Goal: Contribute content: Contribute content

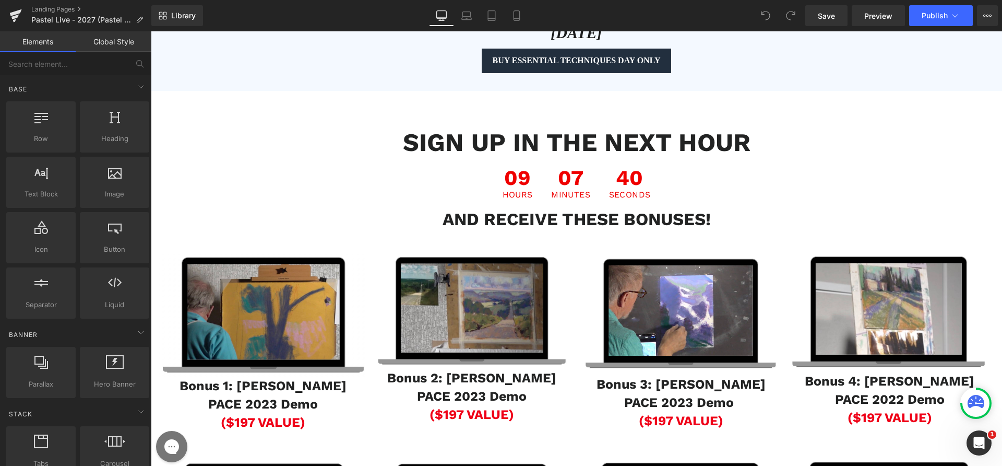
scroll to position [1371, 0]
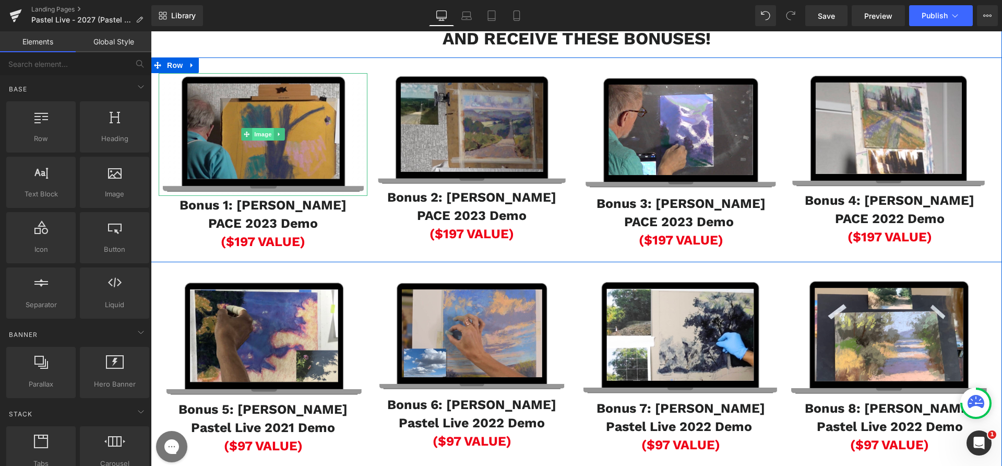
click at [255, 140] on span "Image" at bounding box center [263, 134] width 22 height 13
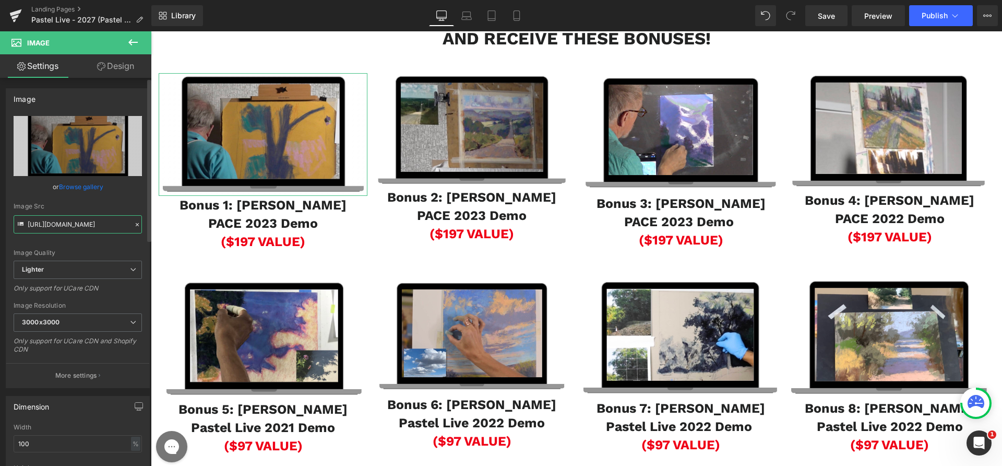
click at [62, 219] on input "[URL][DOMAIN_NAME]" at bounding box center [78, 224] width 128 height 18
paste input "[DOMAIN_NAME][URL]"
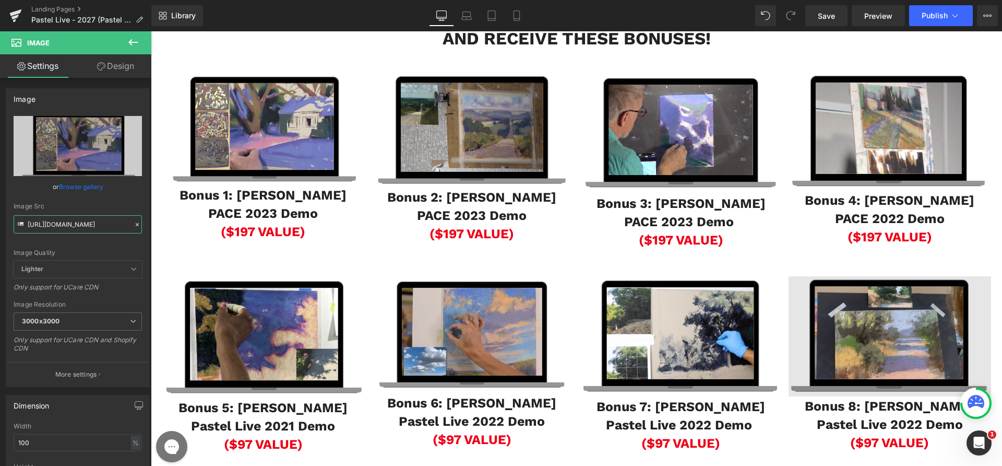
type input "[URL][DOMAIN_NAME]"
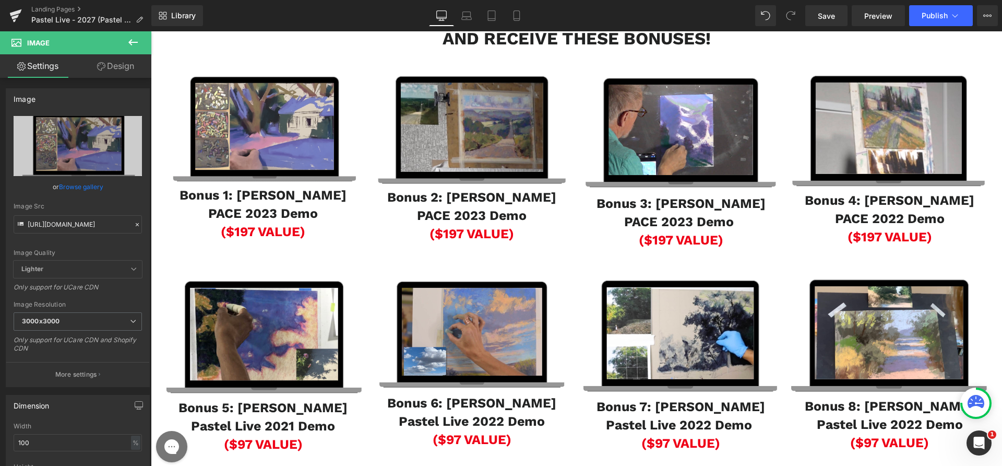
click at [208, 221] on b "Bonus 1: [PERSON_NAME] [PERSON_NAME] 2023 Demo" at bounding box center [263, 203] width 167 height 33
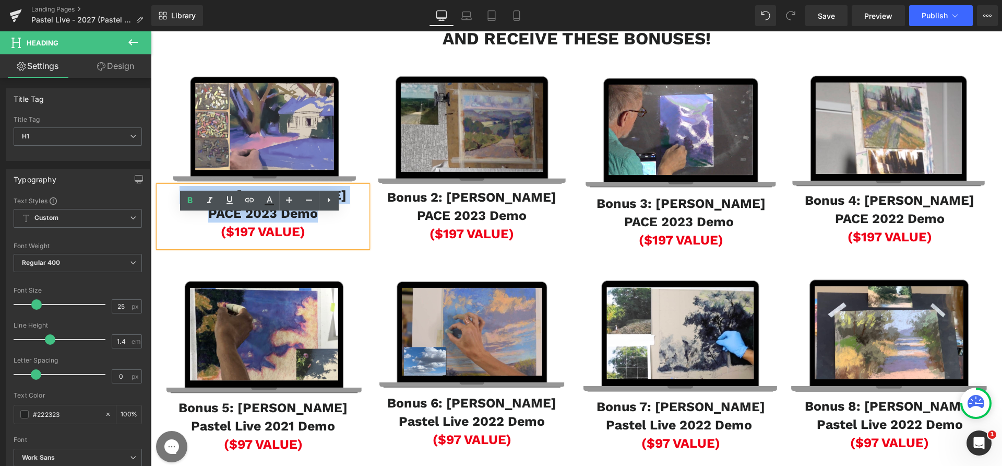
drag, startPoint x: 190, startPoint y: 226, endPoint x: 312, endPoint y: 238, distance: 122.8
click at [312, 221] on b "Bonus 1: [PERSON_NAME] [PERSON_NAME] 2023 Demo" at bounding box center [263, 203] width 167 height 33
paste div
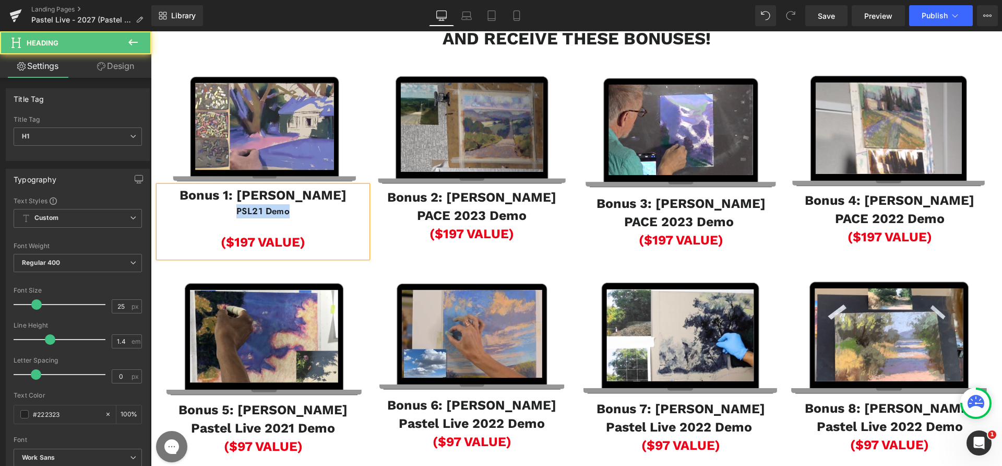
drag, startPoint x: 288, startPoint y: 239, endPoint x: 176, endPoint y: 241, distance: 111.8
click at [176, 218] on div "PSL21 Demo" at bounding box center [263, 211] width 209 height 14
copy b "PSL21 Demo"
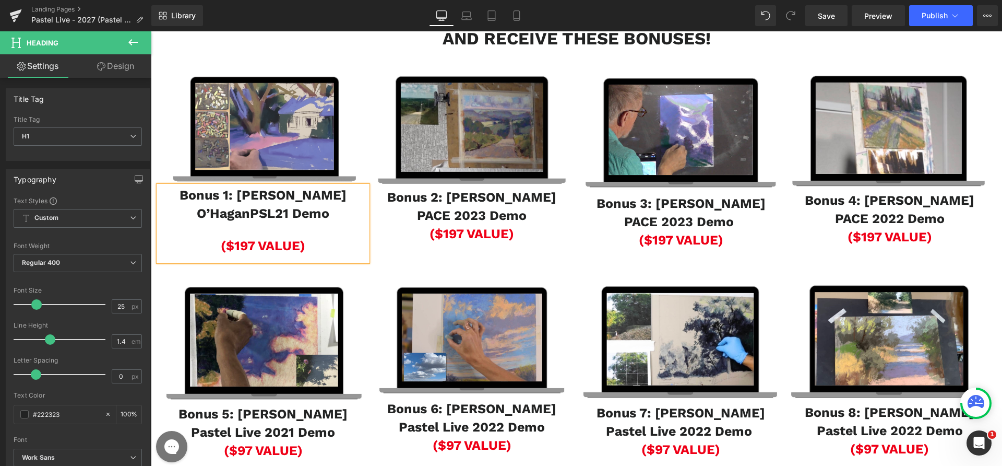
click at [247, 237] on div at bounding box center [263, 229] width 209 height 14
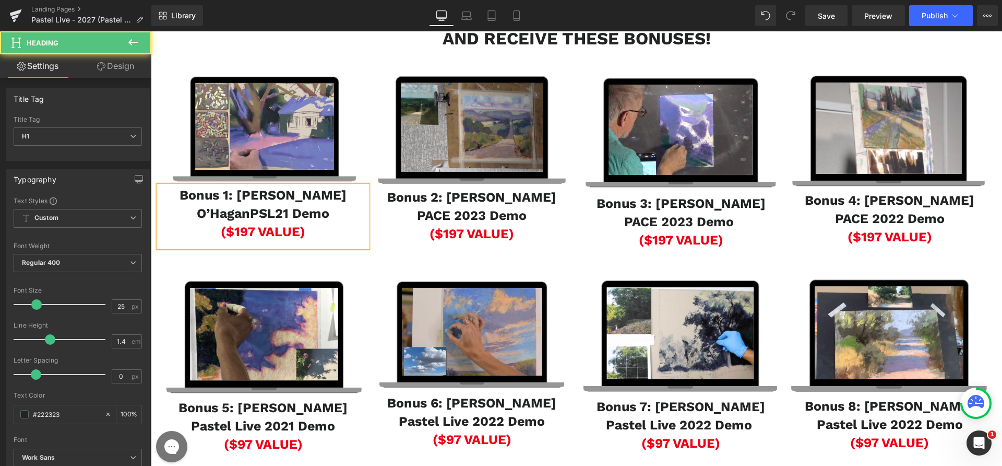
click at [325, 221] on b "Bonus 1: [PERSON_NAME] O’HaganPSL21 Demo" at bounding box center [263, 203] width 167 height 33
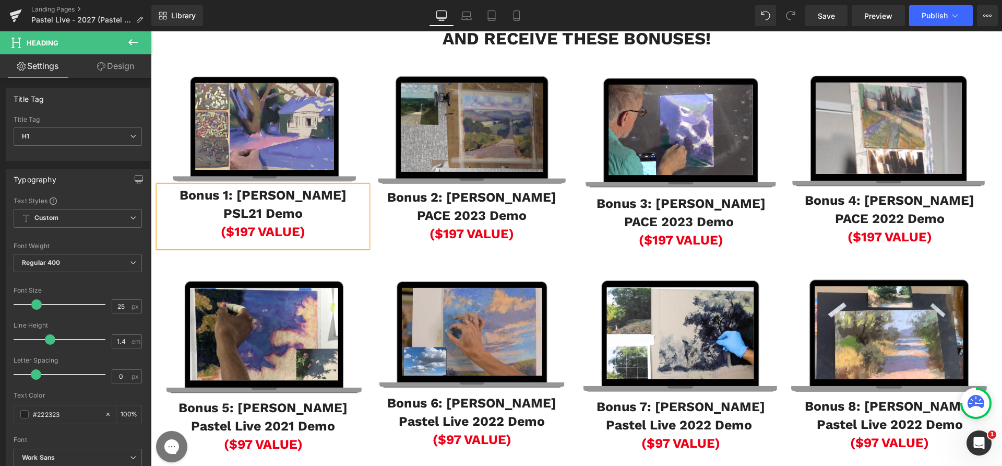
click at [237, 239] on span "($197 VALUE)" at bounding box center [263, 231] width 85 height 15
click at [445, 241] on span "($197 VALUE)" at bounding box center [472, 233] width 85 height 15
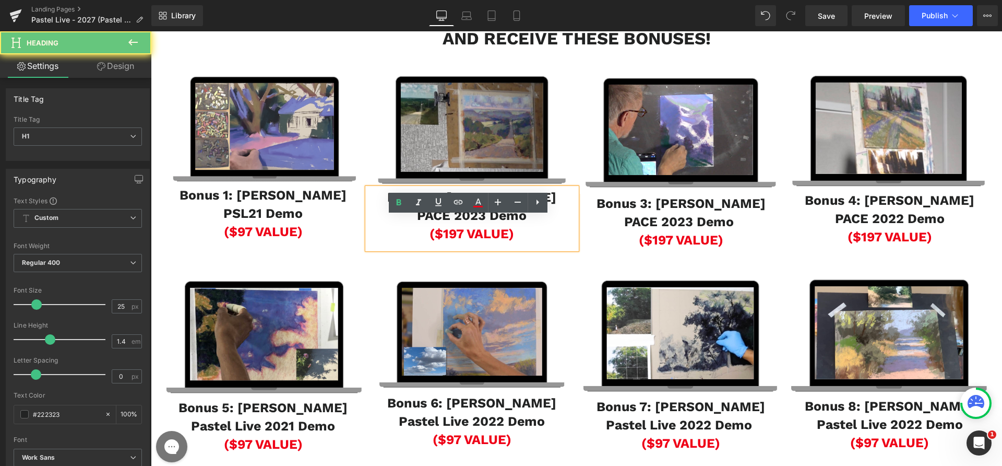
click at [442, 241] on span "($197 VALUE)" at bounding box center [472, 233] width 85 height 15
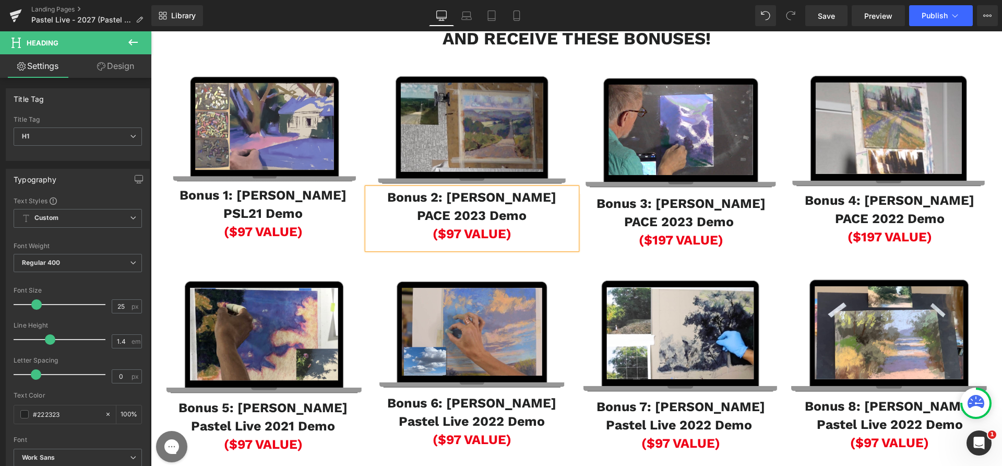
drag, startPoint x: 413, startPoint y: 232, endPoint x: 432, endPoint y: 234, distance: 19.0
click at [413, 205] on b "Bonus 2: [PERSON_NAME]" at bounding box center [471, 197] width 169 height 15
drag, startPoint x: 522, startPoint y: 242, endPoint x: 378, endPoint y: 228, distance: 144.8
click at [378, 228] on div "Bonus 2: [PERSON_NAME] [PERSON_NAME] 2023 Demo ($97 VALUE)" at bounding box center [472, 218] width 209 height 61
click at [467, 137] on span "Image" at bounding box center [473, 131] width 22 height 13
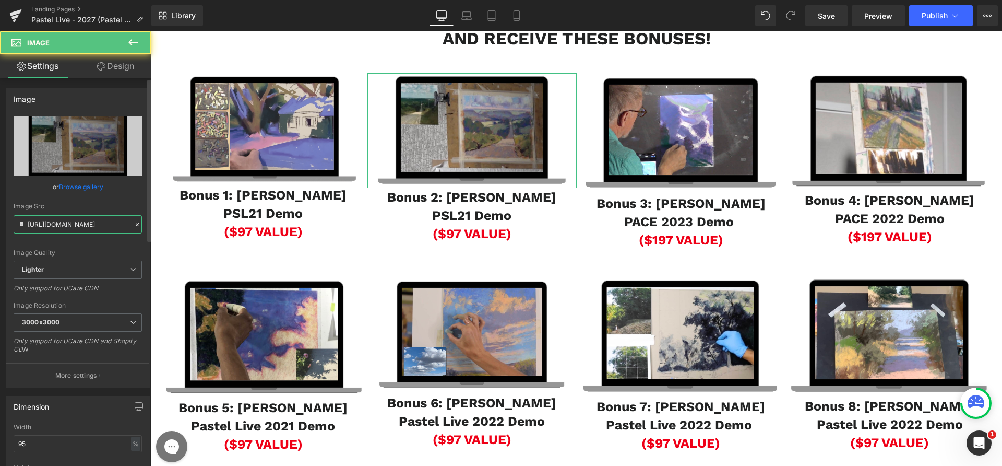
click at [70, 221] on input "[URL][DOMAIN_NAME]" at bounding box center [78, 224] width 128 height 18
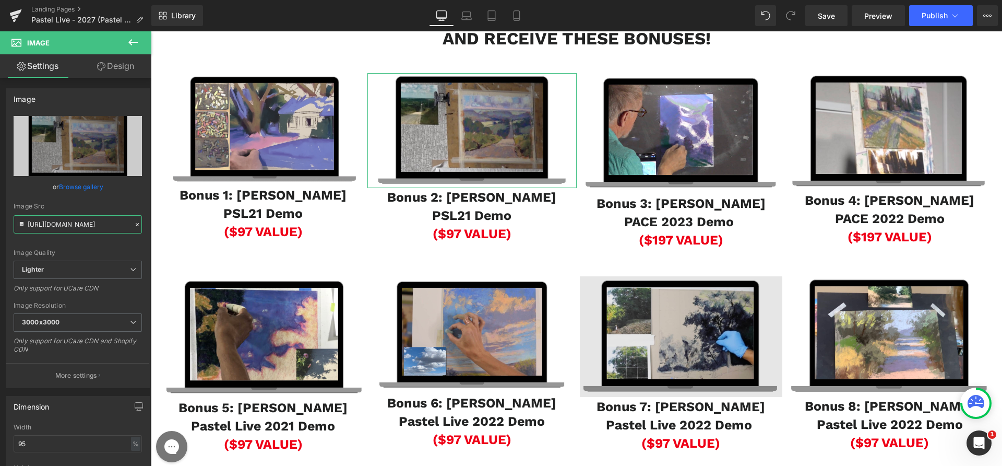
paste input "[DOMAIN_NAME][URL]"
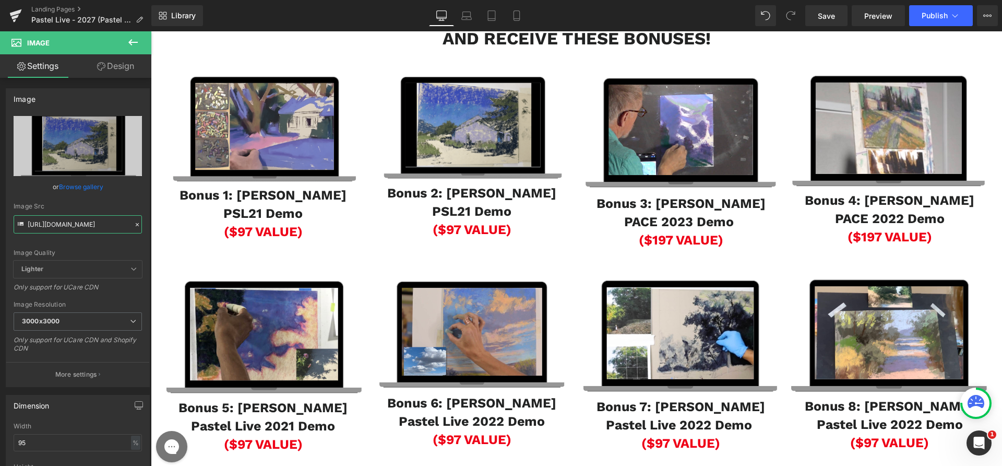
type input "[URL][DOMAIN_NAME]"
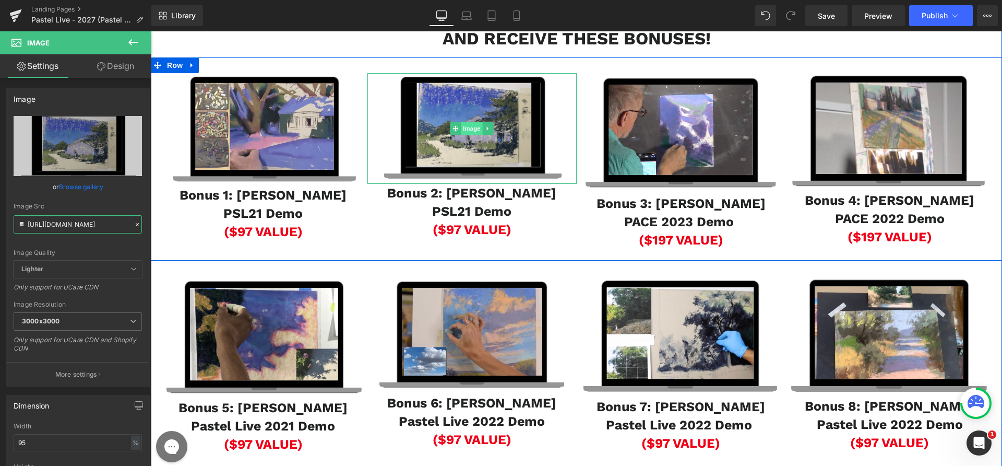
click at [466, 135] on span "Image" at bounding box center [473, 128] width 22 height 13
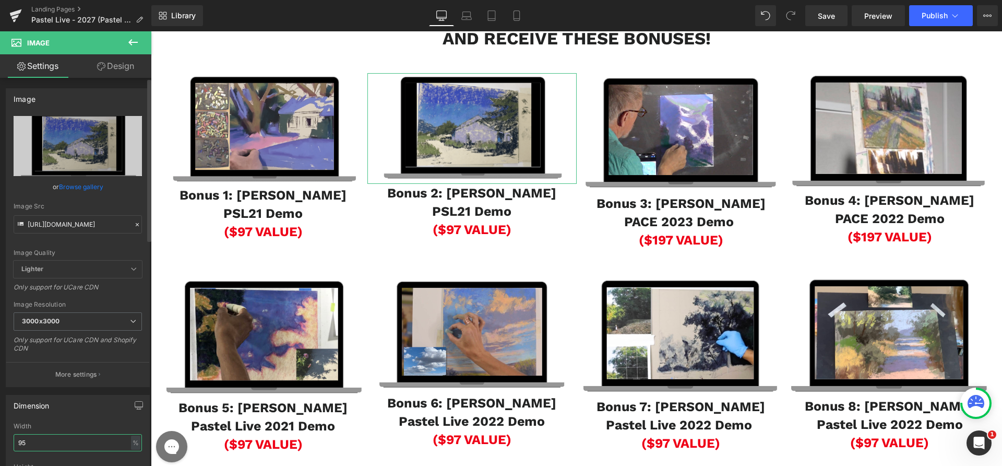
click at [50, 450] on input "95" at bounding box center [78, 442] width 128 height 17
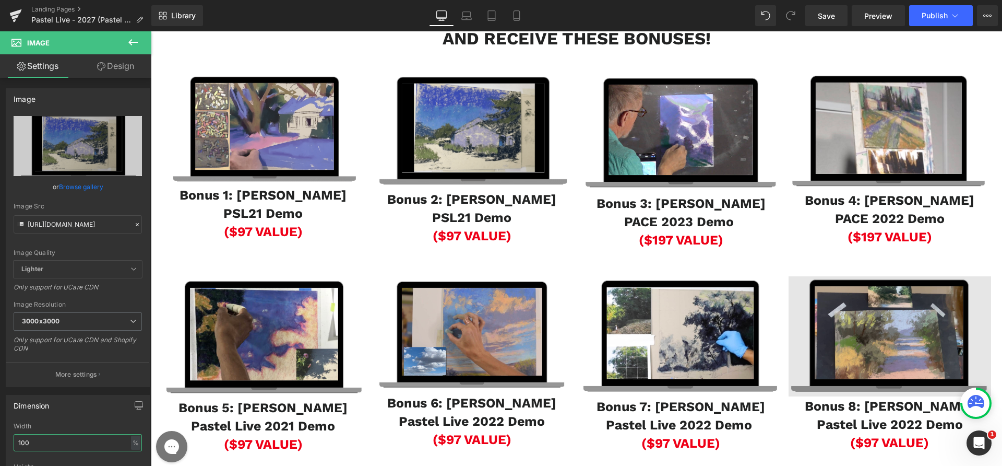
type input "100"
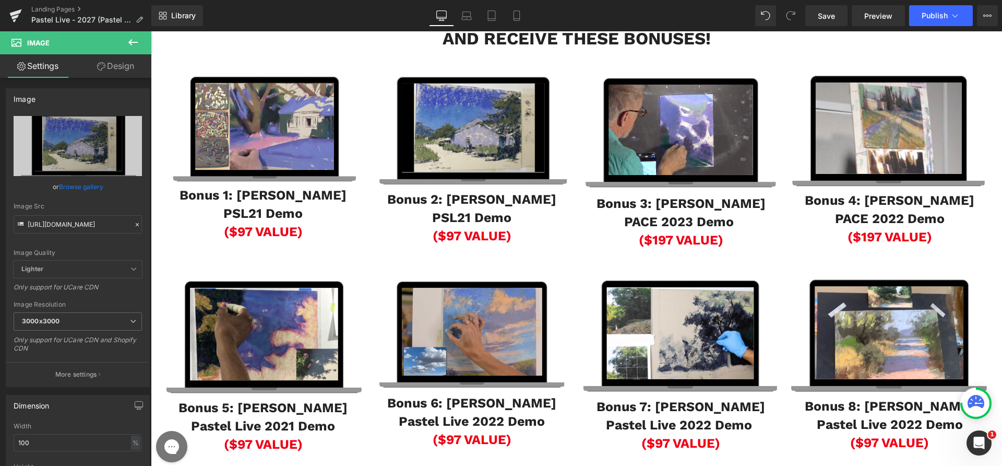
click at [620, 213] on h1 "Bonus 3: [PERSON_NAME]" at bounding box center [681, 203] width 209 height 18
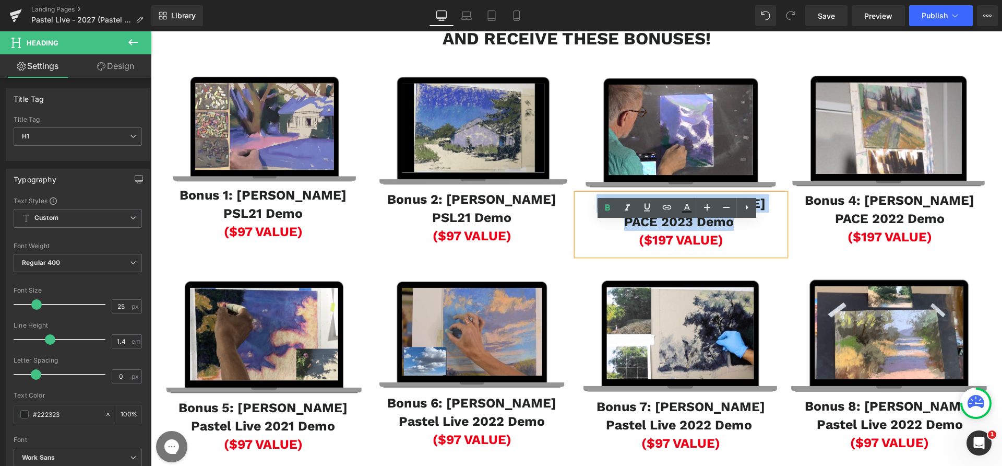
drag, startPoint x: 606, startPoint y: 232, endPoint x: 729, endPoint y: 252, distance: 124.2
click at [729, 252] on div "Bonus 3: [PERSON_NAME] [PERSON_NAME] 2023 Demo ($197 VALUE)" at bounding box center [681, 225] width 209 height 62
paste div
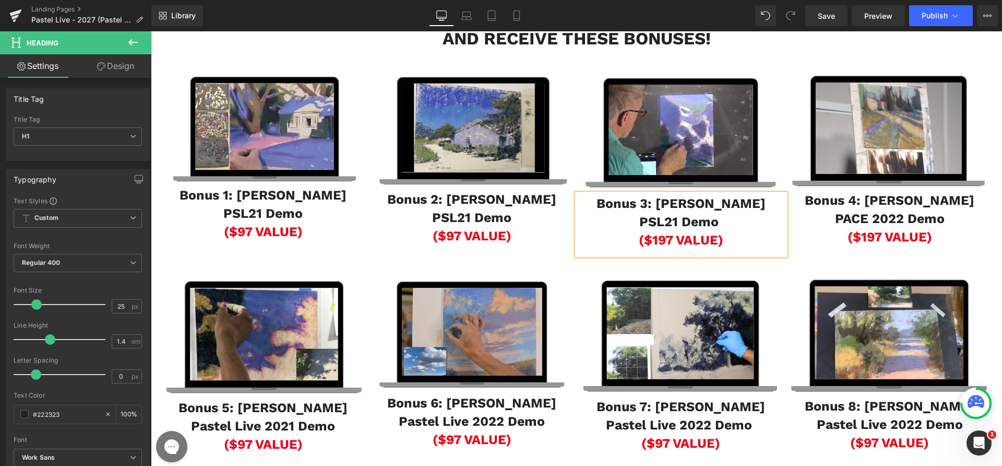
click at [643, 247] on span "($197 VALUE)" at bounding box center [681, 239] width 85 height 15
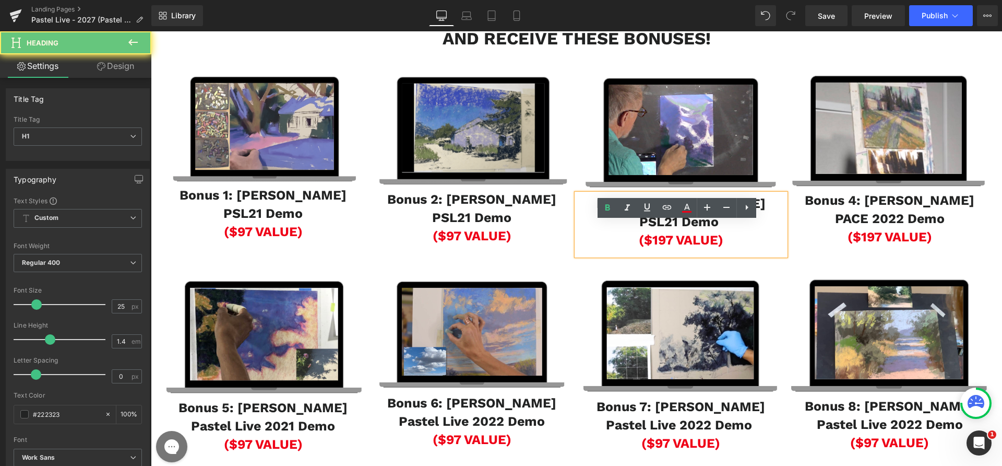
click at [659, 247] on span "($197 VALUE)" at bounding box center [681, 239] width 85 height 15
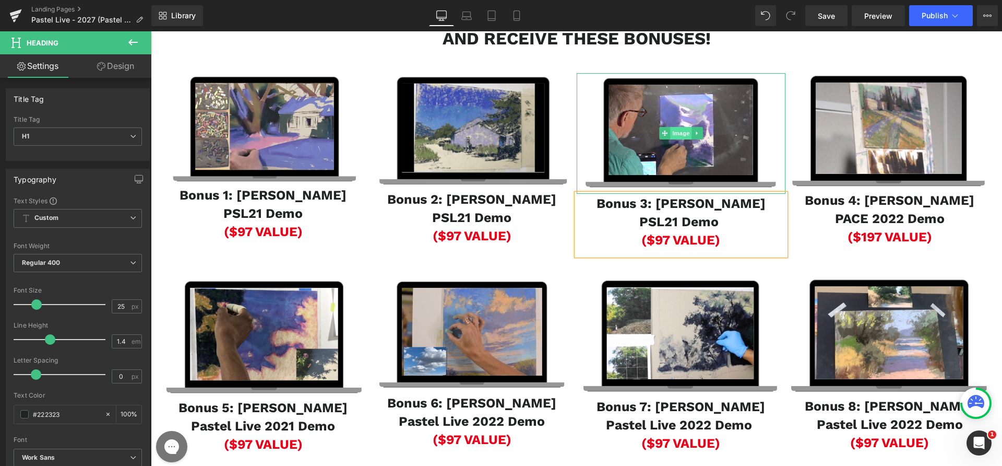
click at [677, 139] on span "Image" at bounding box center [681, 133] width 22 height 13
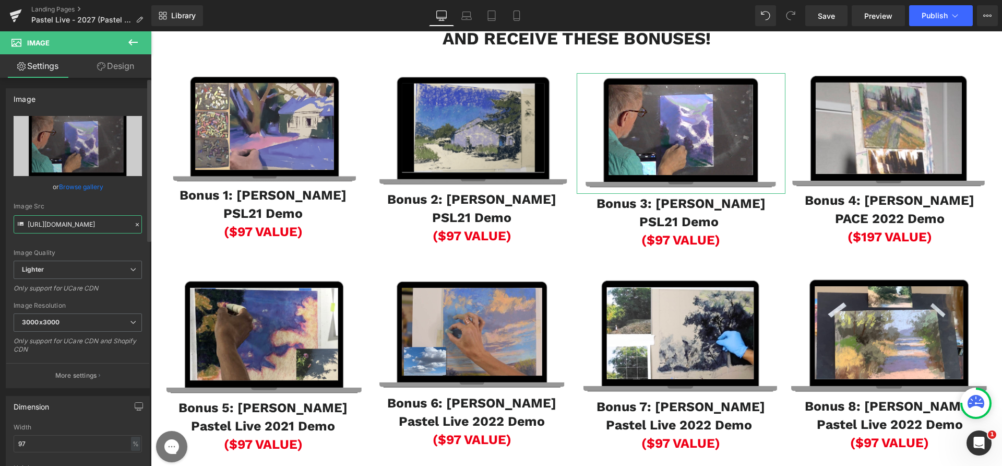
click at [78, 218] on input "[URL][DOMAIN_NAME]" at bounding box center [78, 224] width 128 height 18
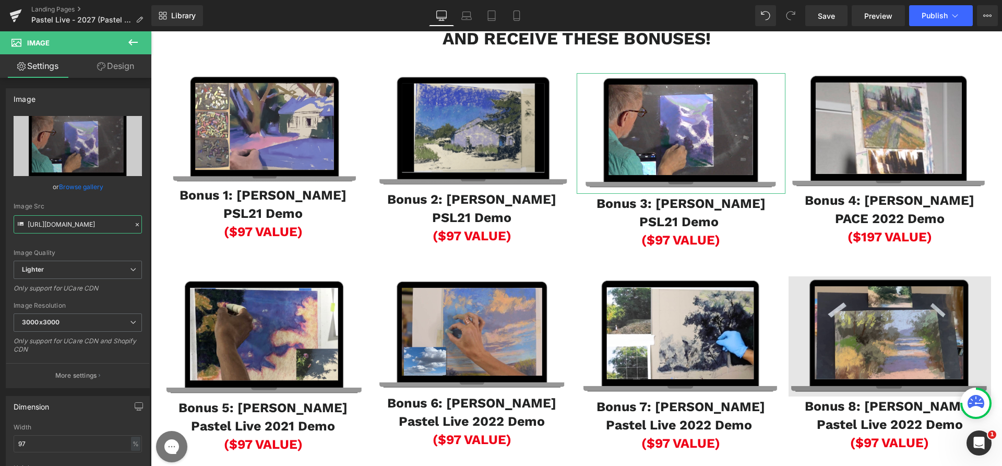
paste input "[DOMAIN_NAME][URL]"
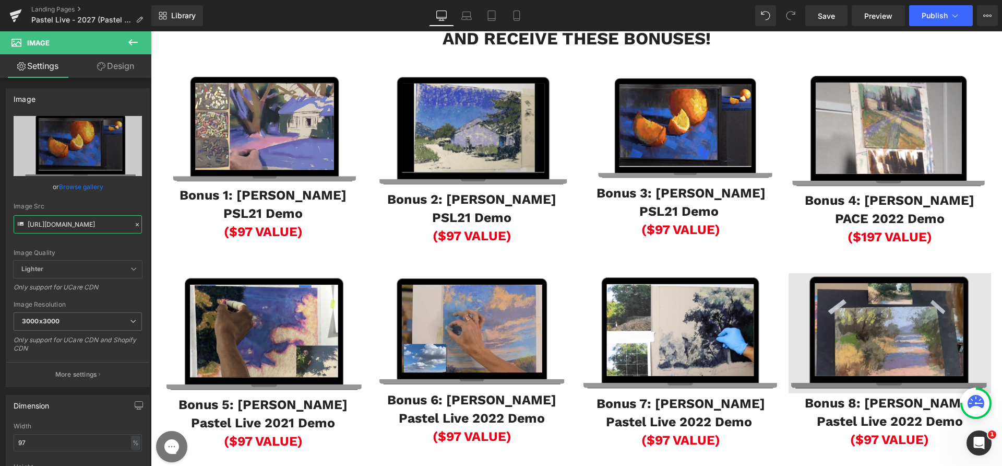
type input "[URL][DOMAIN_NAME]"
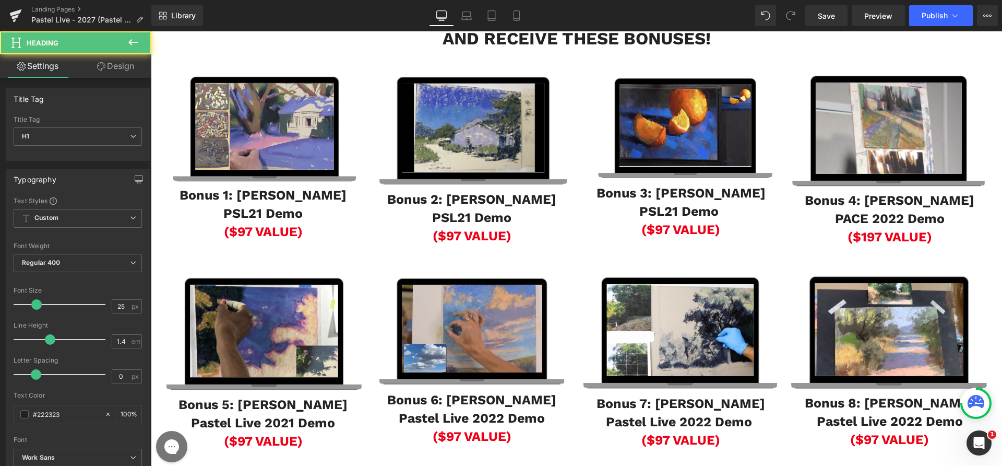
click at [801, 228] on h1 "PACE 2022 Demo" at bounding box center [890, 218] width 209 height 18
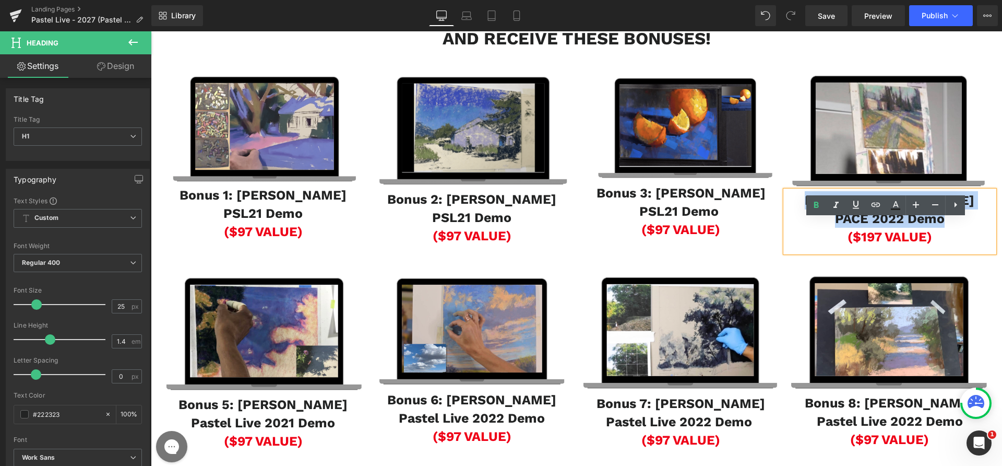
drag, startPoint x: 795, startPoint y: 232, endPoint x: 966, endPoint y: 245, distance: 171.2
click at [966, 245] on div "Bonus 4: [PERSON_NAME] [PERSON_NAME] 2022 Demo ($197 VALUE)" at bounding box center [890, 222] width 209 height 62
paste div
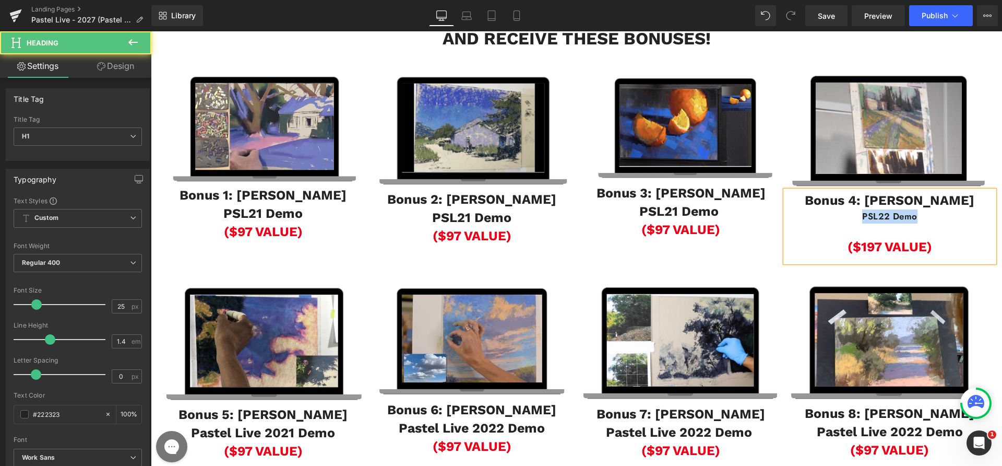
drag, startPoint x: 919, startPoint y: 246, endPoint x: 814, endPoint y: 249, distance: 105.5
click at [814, 223] on div "PSL22 Demo" at bounding box center [890, 216] width 209 height 14
copy b "PSL22 Demo"
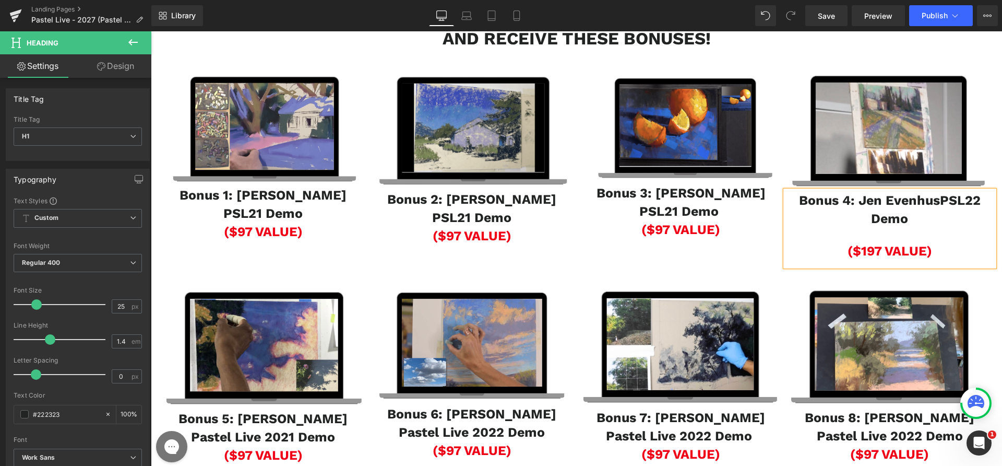
click at [862, 258] on span "($197 VALUE)" at bounding box center [890, 250] width 85 height 15
click at [886, 242] on div at bounding box center [890, 235] width 209 height 14
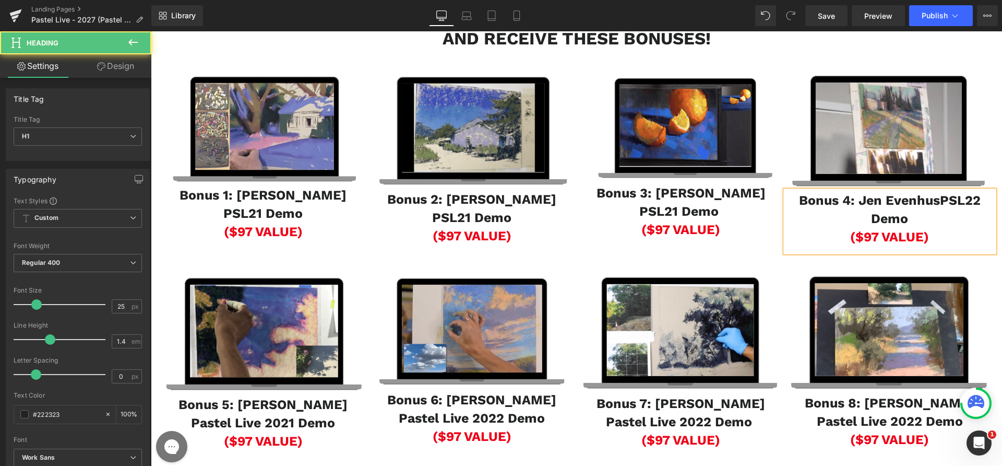
click at [938, 226] on b "Bonus 4: Jen EvenhusPSL22 Demo" at bounding box center [890, 209] width 182 height 33
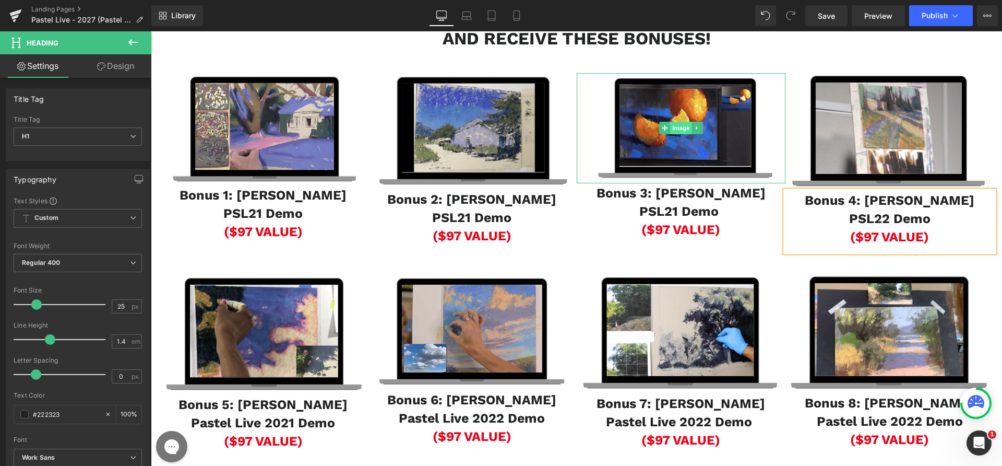
click at [682, 134] on span "Image" at bounding box center [681, 128] width 22 height 13
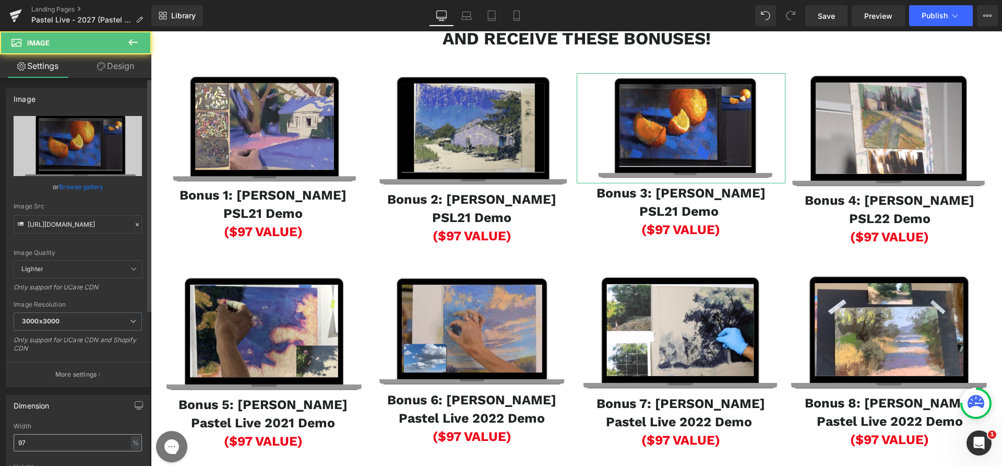
click at [52, 447] on input "97" at bounding box center [78, 442] width 128 height 17
click at [52, 446] on input "97" at bounding box center [78, 442] width 128 height 17
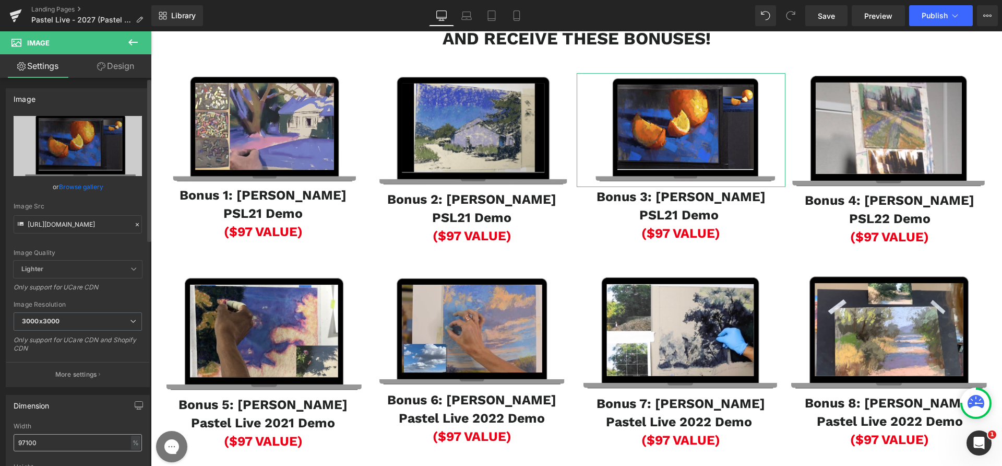
click at [64, 446] on input "97100" at bounding box center [78, 442] width 128 height 17
type input "100"
click at [117, 416] on div "Dimension 100% Width 100 % % px auto Height auto 0 Circle Image" at bounding box center [78, 461] width 144 height 133
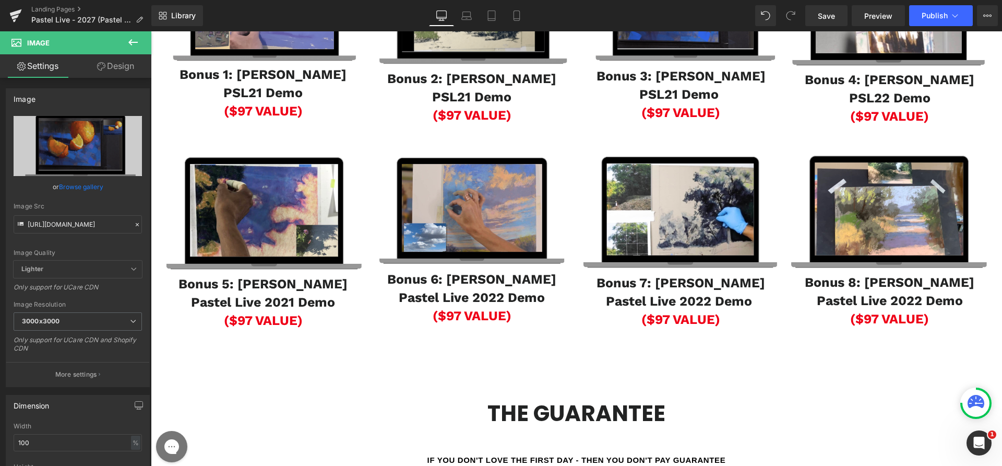
scroll to position [1558, 0]
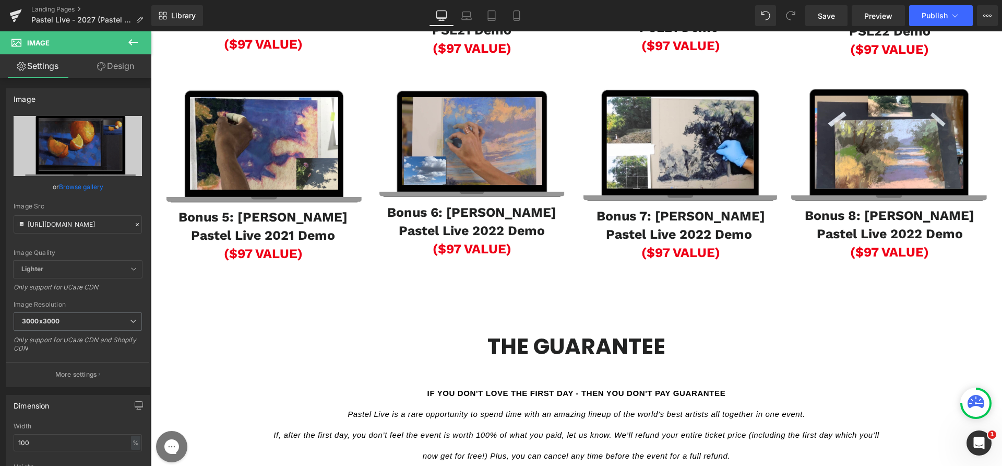
click at [204, 244] on h1 "Pastel Live 2021 Demo" at bounding box center [263, 235] width 209 height 18
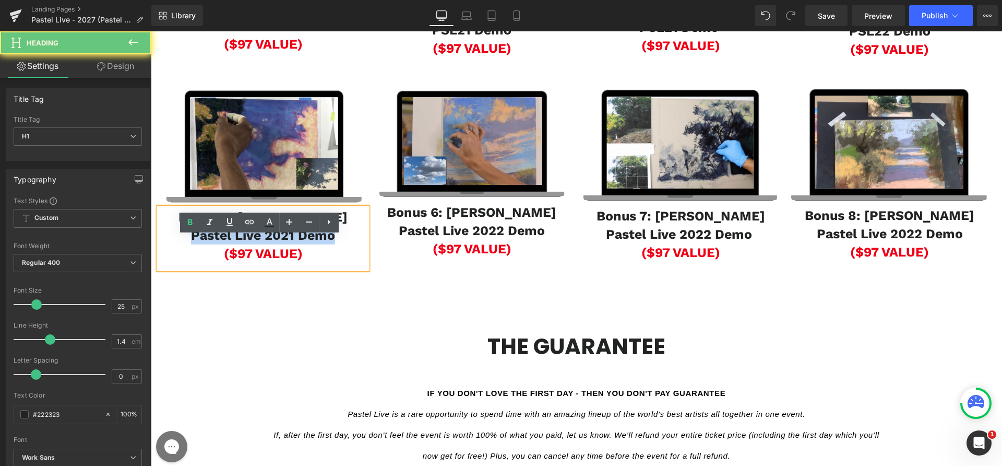
click at [204, 244] on h1 "Pastel Live 2021 Demo" at bounding box center [263, 235] width 209 height 18
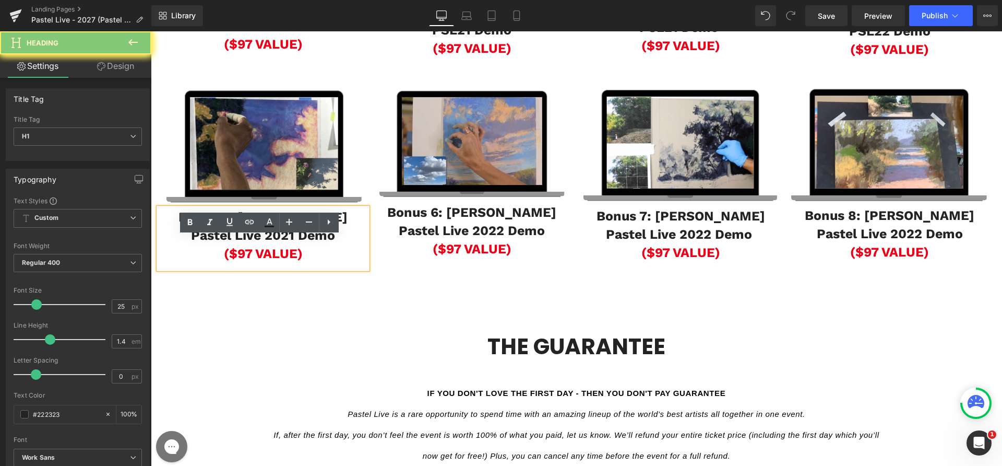
click at [203, 226] on h1 "Bonus 5: [PERSON_NAME]" at bounding box center [263, 217] width 209 height 18
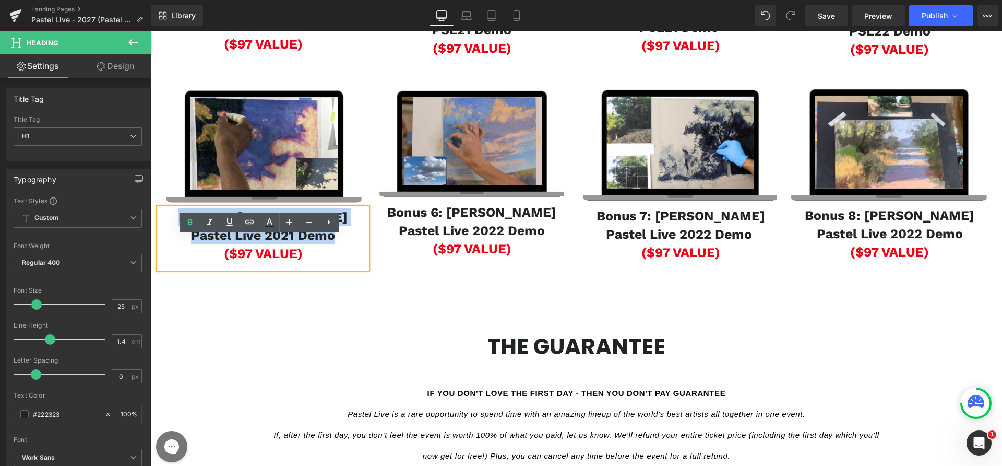
drag, startPoint x: 180, startPoint y: 250, endPoint x: 333, endPoint y: 261, distance: 152.9
click at [333, 261] on div "Bonus 5: [PERSON_NAME] Pastel Live 2021 Demo ($97 VALUE)" at bounding box center [263, 238] width 209 height 61
paste div
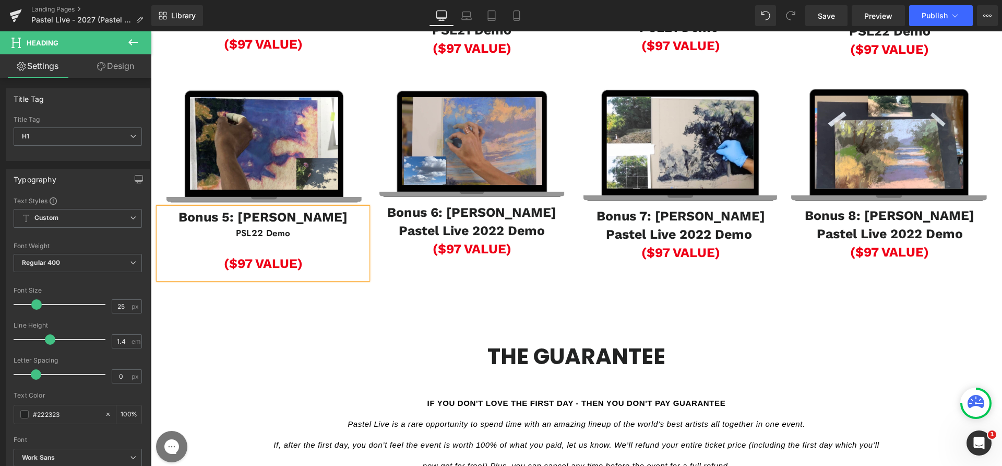
click at [299, 267] on div "Bonus 5: [PERSON_NAME] PSL22 Demo ($97 VALUE)" at bounding box center [263, 243] width 209 height 71
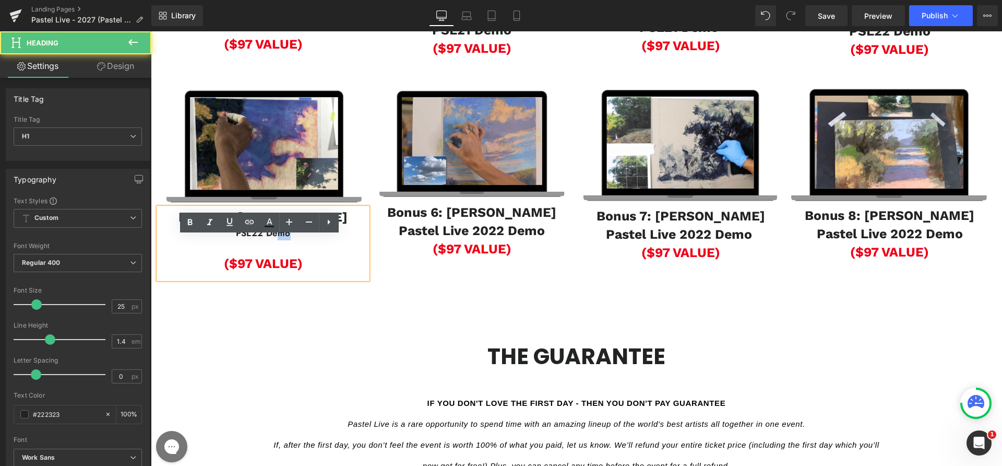
drag, startPoint x: 298, startPoint y: 267, endPoint x: 274, endPoint y: 263, distance: 24.5
click at [274, 240] on div "PSL22 Demo" at bounding box center [263, 233] width 209 height 14
click at [302, 240] on div "PSL22 Demo" at bounding box center [263, 233] width 209 height 14
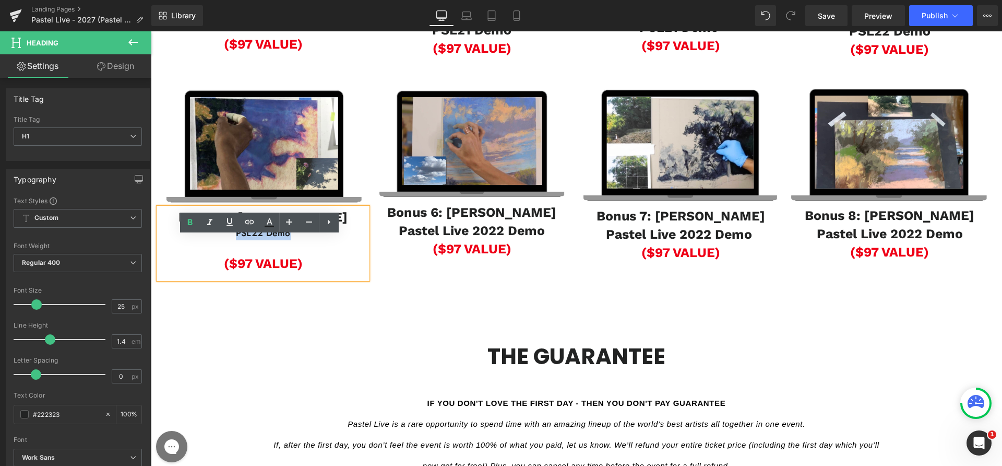
drag, startPoint x: 302, startPoint y: 261, endPoint x: 221, endPoint y: 261, distance: 80.9
click at [221, 240] on div "PSL22 Demo" at bounding box center [263, 233] width 209 height 14
copy b "PSL22 Demo"
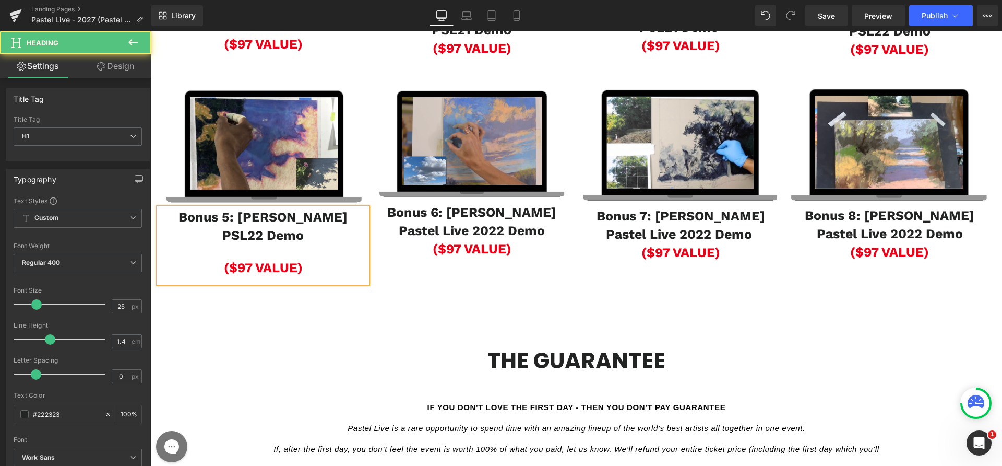
click at [238, 258] on div at bounding box center [263, 251] width 209 height 14
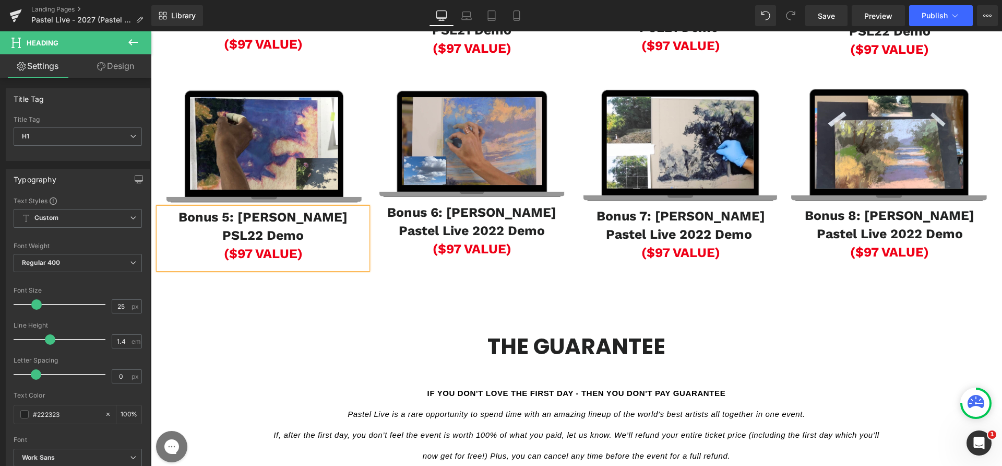
click at [234, 261] on span "($97 VALUE)" at bounding box center [263, 253] width 79 height 15
click at [252, 153] on span "Image" at bounding box center [263, 146] width 22 height 13
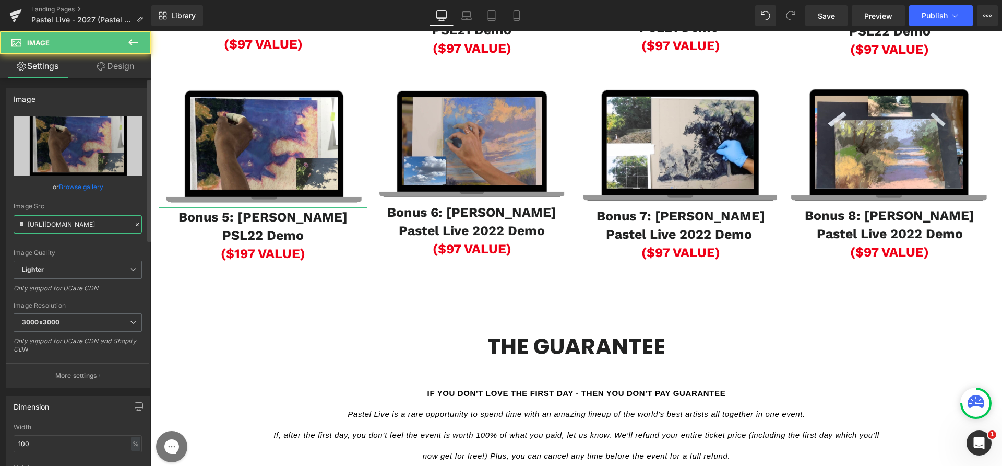
click at [53, 222] on input "[URL][DOMAIN_NAME]" at bounding box center [78, 224] width 128 height 18
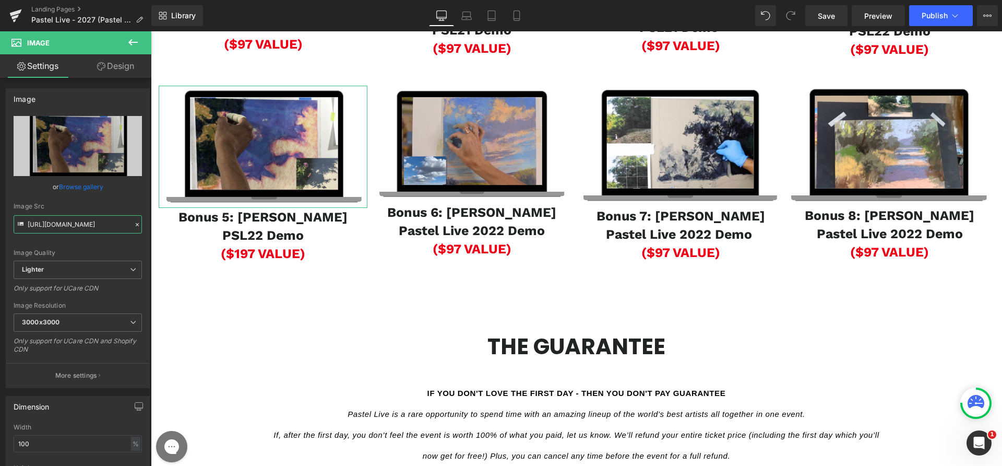
scroll to position [0, 228]
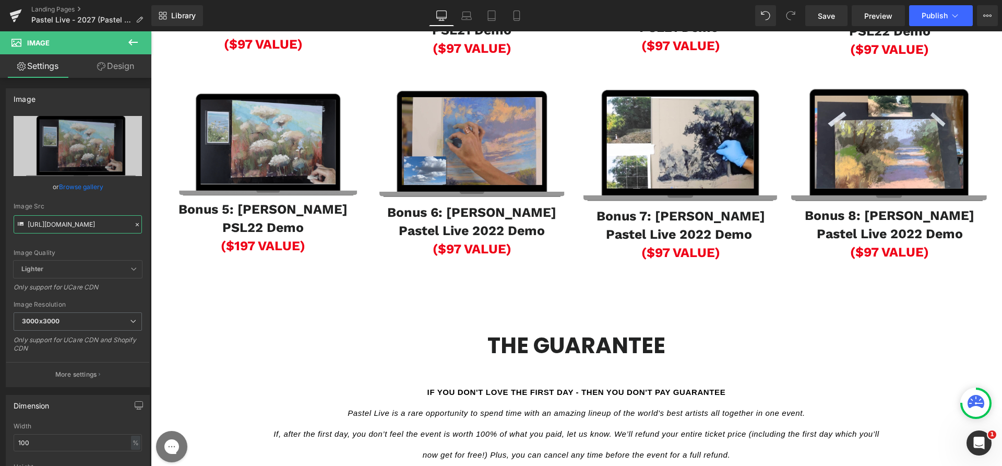
type input "[URL][DOMAIN_NAME]"
click at [421, 240] on h1 "Pastel Live 2022 Demo" at bounding box center [472, 230] width 209 height 18
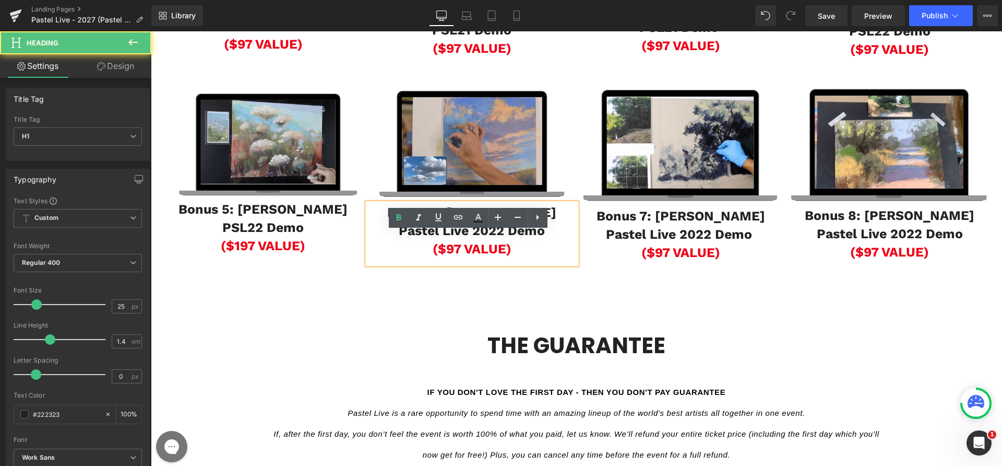
drag, startPoint x: 398, startPoint y: 250, endPoint x: 391, endPoint y: 241, distance: 11.8
click at [398, 240] on h1 "Pastel Live 2022 Demo" at bounding box center [472, 230] width 209 height 18
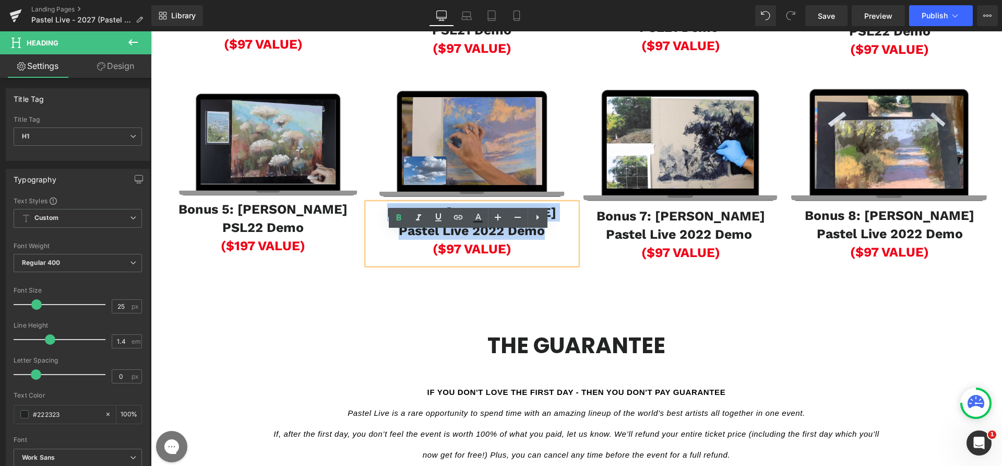
drag, startPoint x: 392, startPoint y: 240, endPoint x: 540, endPoint y: 258, distance: 149.9
click at [540, 258] on div "Bonus 6: [PERSON_NAME] Pastel Live 2022 Demo ($97 VALUE)" at bounding box center [472, 233] width 209 height 61
paste div
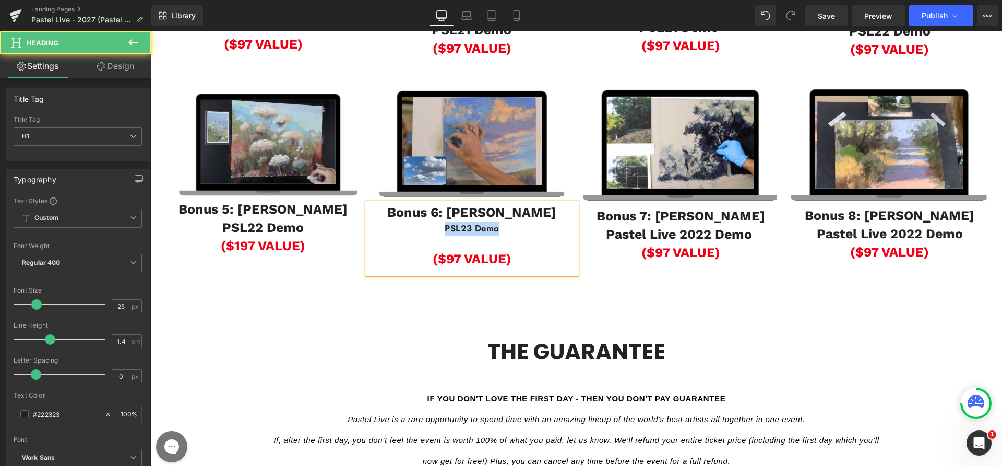
drag, startPoint x: 533, startPoint y: 262, endPoint x: 409, endPoint y: 261, distance: 123.2
click at [409, 235] on div "PSL23 Demo" at bounding box center [472, 228] width 209 height 14
copy b "PSL23 Demo"
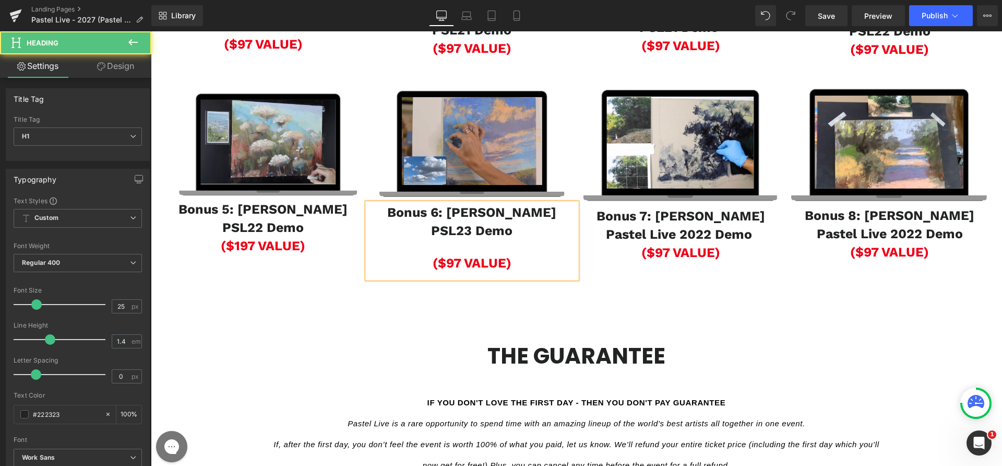
click at [450, 254] on div at bounding box center [472, 247] width 209 height 14
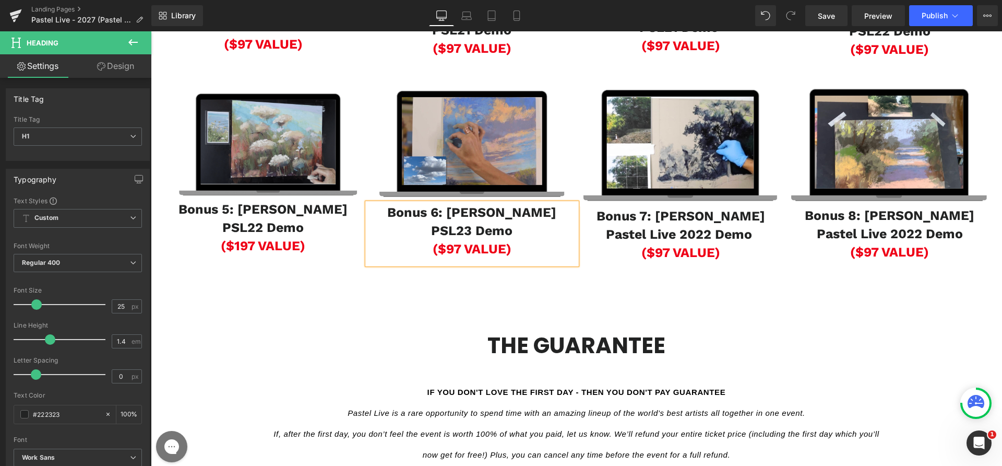
click at [442, 256] on span "($97 VALUE)" at bounding box center [472, 248] width 79 height 15
click at [466, 151] on span "Image" at bounding box center [473, 144] width 22 height 13
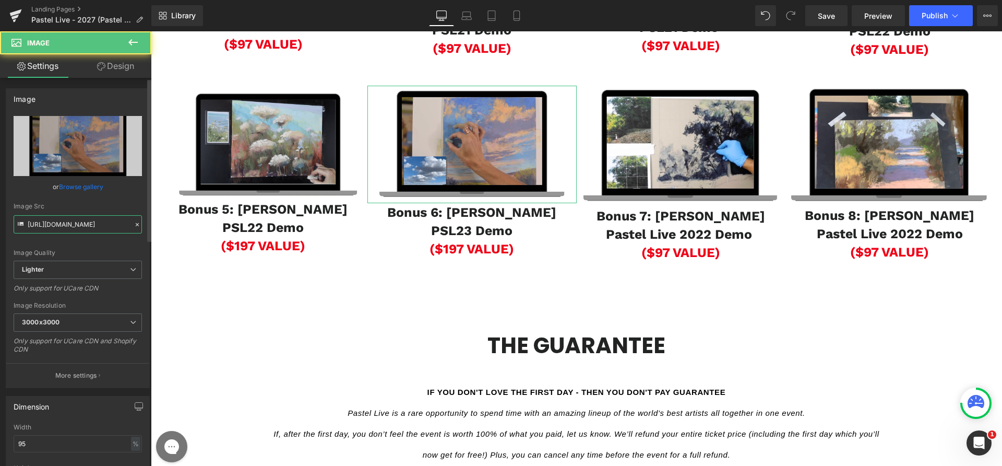
click at [80, 219] on input "[URL][DOMAIN_NAME]" at bounding box center [78, 224] width 128 height 18
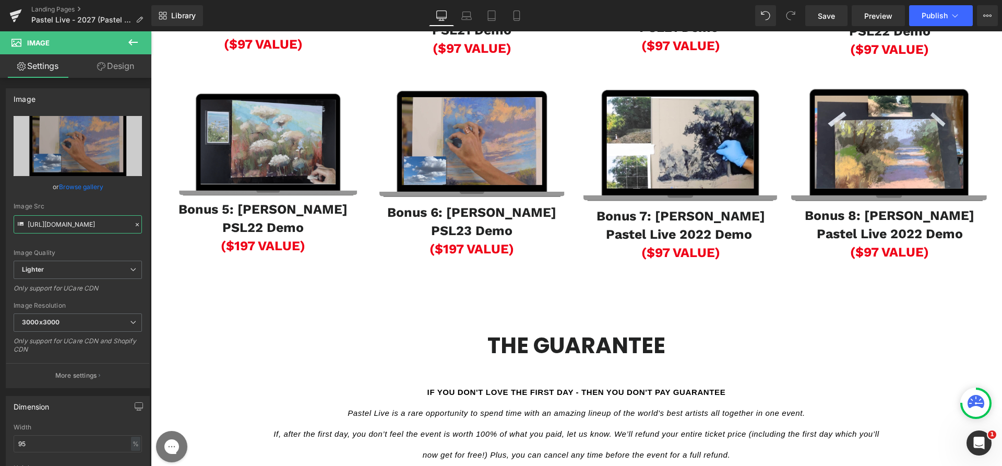
paste input "[DOMAIN_NAME][URL]"
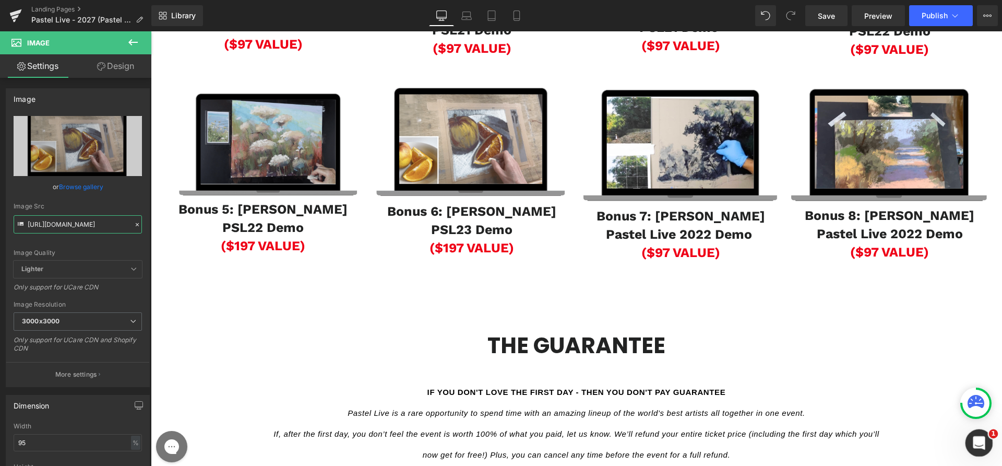
type input "[URL][DOMAIN_NAME]"
click at [627, 242] on b "Pastel Live 2022 Demo" at bounding box center [679, 234] width 146 height 15
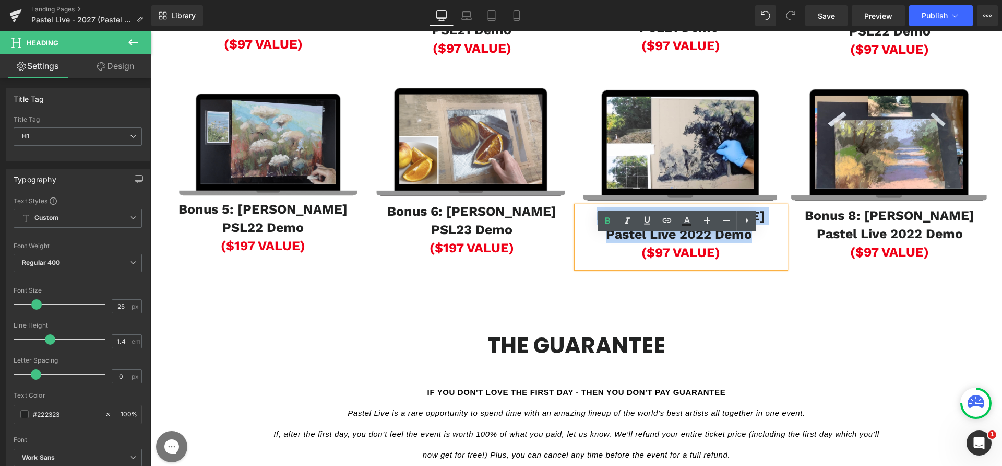
drag, startPoint x: 601, startPoint y: 246, endPoint x: 747, endPoint y: 257, distance: 146.6
click at [747, 257] on div "Bonus 7: [PERSON_NAME] Pastel Live 2022 Demo ($97 VALUE)" at bounding box center [681, 237] width 209 height 62
paste div
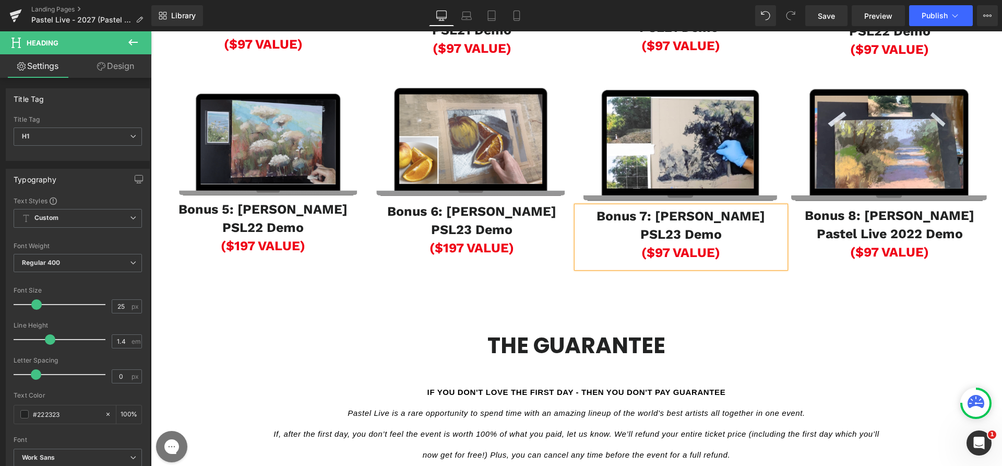
click at [646, 260] on span "($97 VALUE)" at bounding box center [681, 252] width 79 height 15
click at [670, 152] on span "Image" at bounding box center [681, 146] width 22 height 13
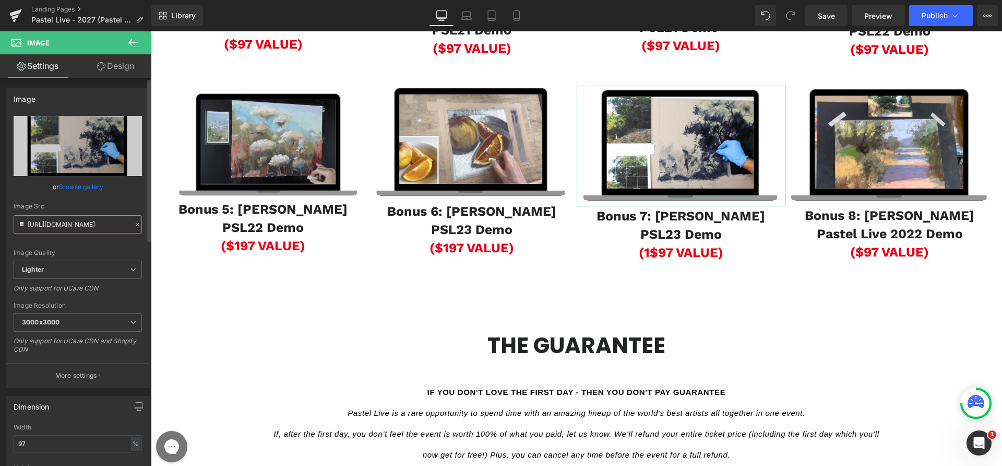
click at [70, 223] on input "[URL][DOMAIN_NAME]" at bounding box center [78, 224] width 128 height 18
paste input "[DOMAIN_NAME][URL]"
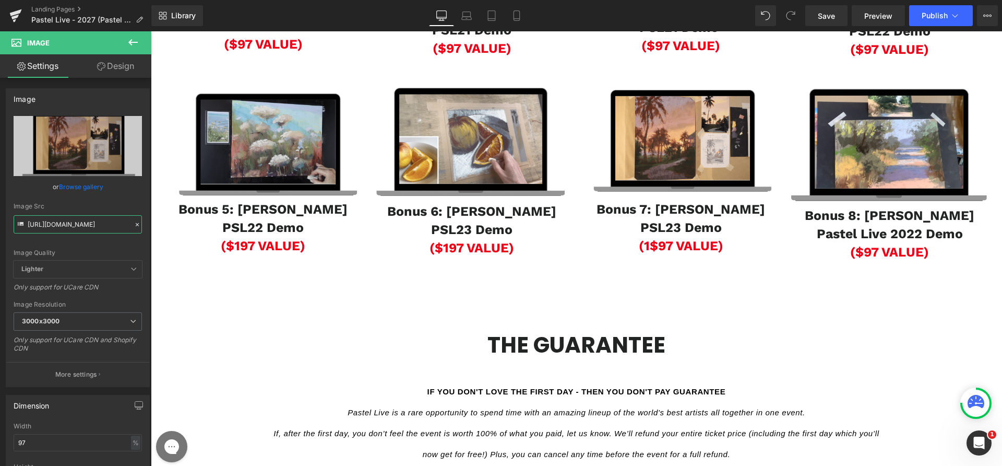
type input "[URL][DOMAIN_NAME]"
click at [821, 241] on b "Pastel Live 2022 Demo" at bounding box center [890, 233] width 146 height 15
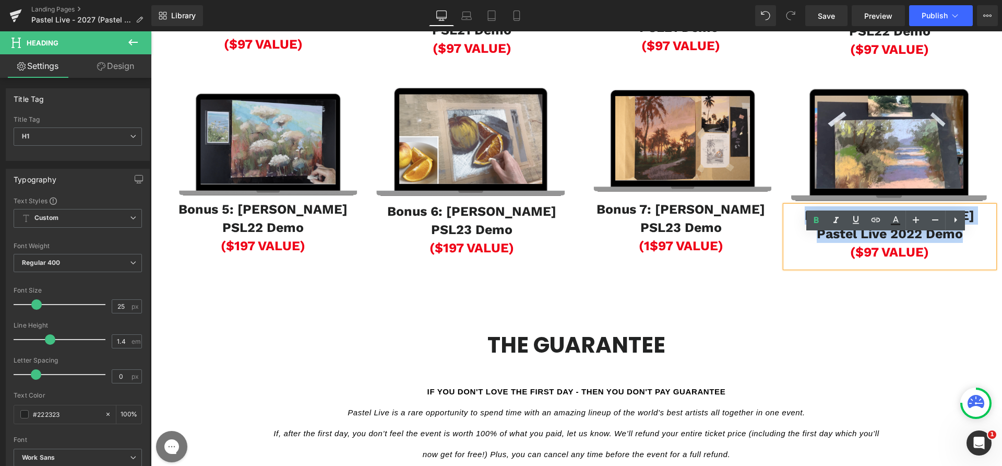
drag, startPoint x: 798, startPoint y: 245, endPoint x: 962, endPoint y: 258, distance: 163.9
click at [962, 258] on div "Bonus 8: [PERSON_NAME] Pastel Live 2022 Demo ($97 VALUE)" at bounding box center [890, 237] width 209 height 62
paste div
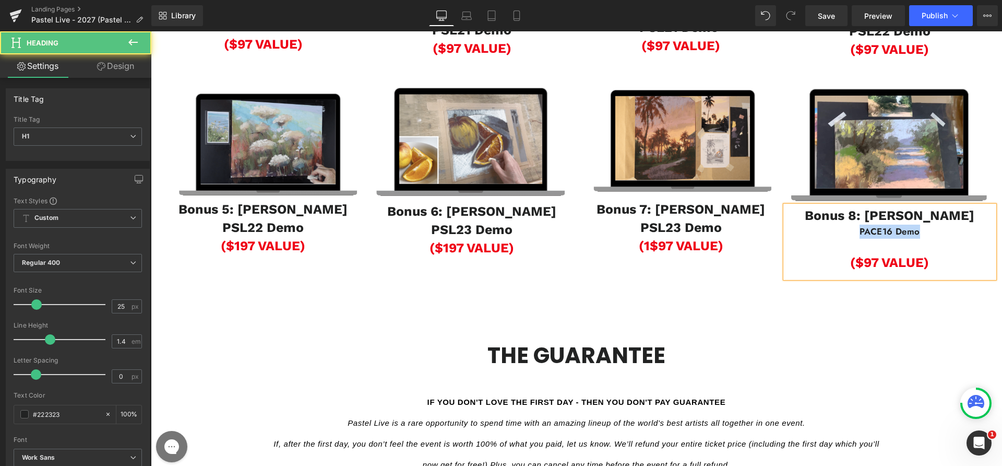
drag, startPoint x: 952, startPoint y: 260, endPoint x: 817, endPoint y: 265, distance: 135.3
click at [817, 239] on div "PACE16 Demo" at bounding box center [890, 232] width 209 height 14
copy b "PACE16 Demo"
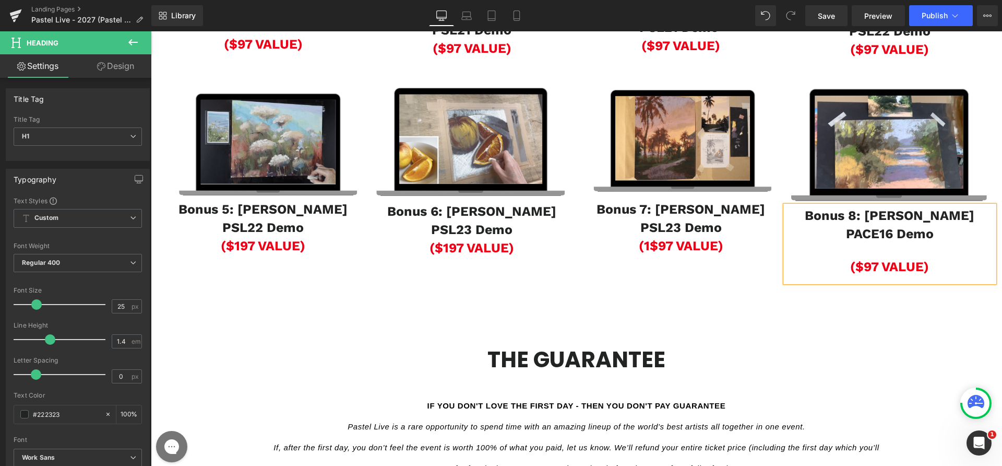
click at [875, 257] on div at bounding box center [890, 250] width 209 height 14
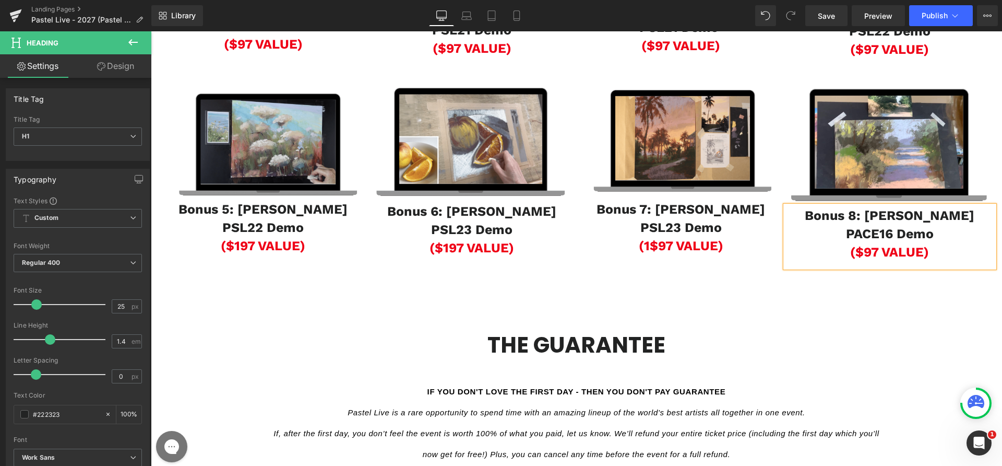
click at [863, 259] on span "($97 VALUE)" at bounding box center [890, 251] width 79 height 15
click at [663, 149] on span at bounding box center [664, 142] width 11 height 13
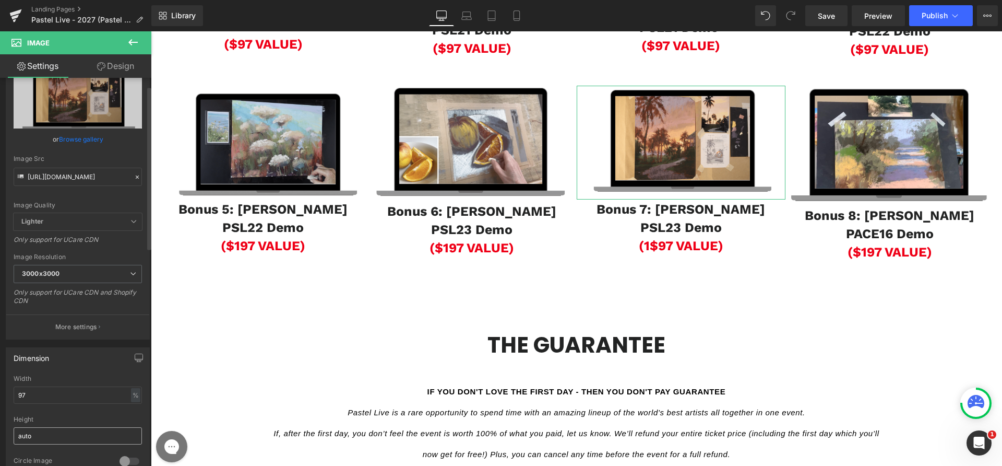
scroll to position [102, 0]
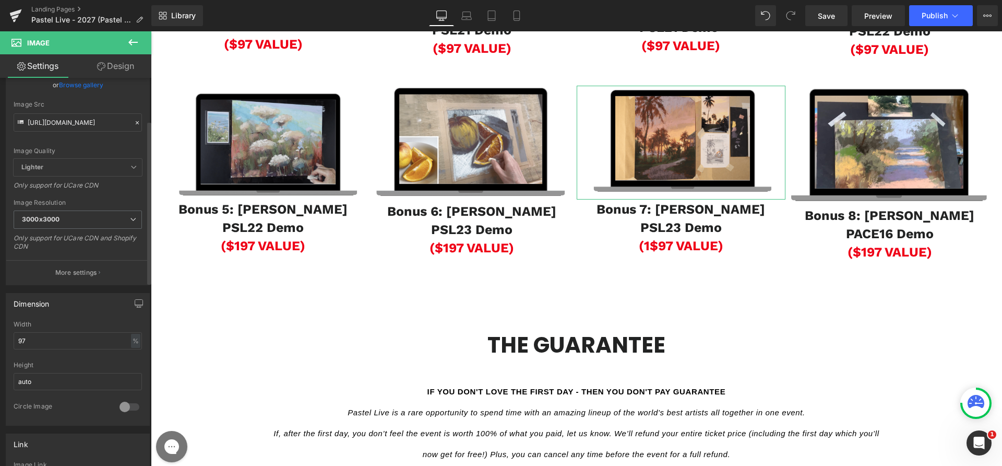
click at [54, 331] on div "Width 97 % % px" at bounding box center [78, 341] width 128 height 41
click at [54, 337] on input "97" at bounding box center [78, 340] width 128 height 17
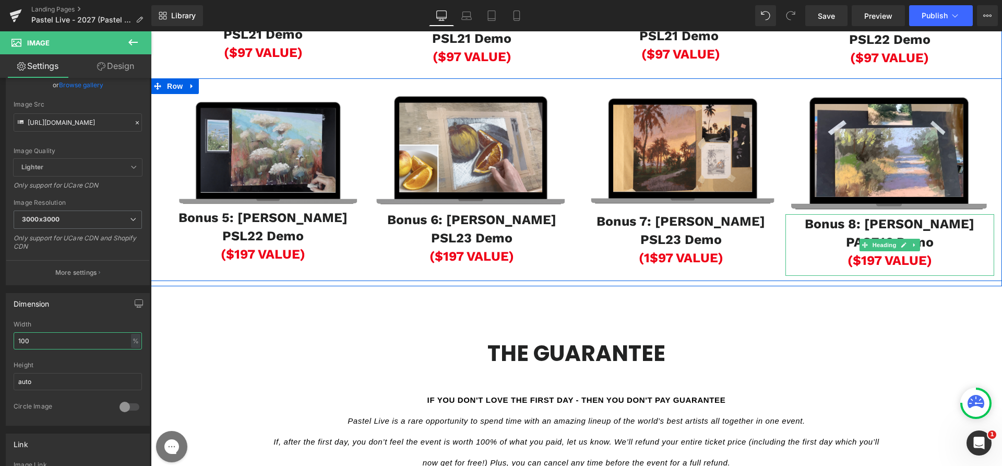
scroll to position [1561, 0]
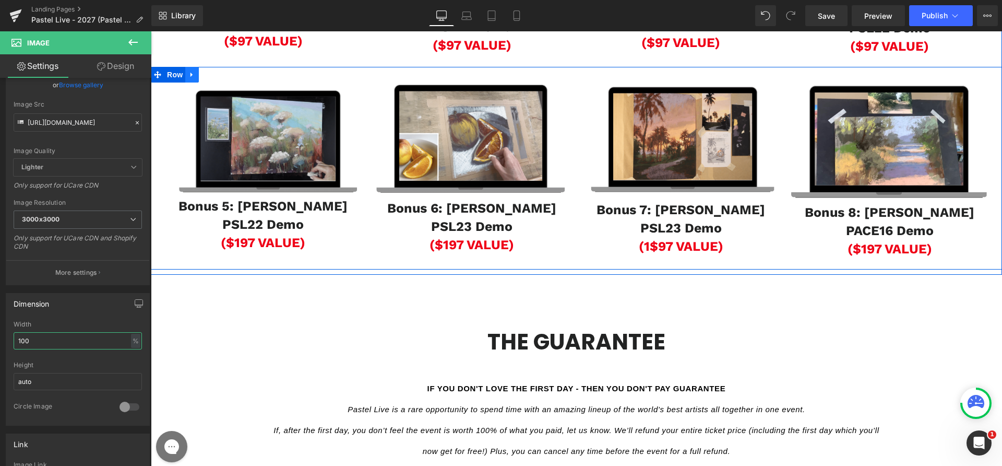
type input "100"
drag, startPoint x: 184, startPoint y: 102, endPoint x: 189, endPoint y: 107, distance: 6.3
click at [185, 82] on link at bounding box center [192, 75] width 14 height 16
click at [205, 78] on icon at bounding box center [205, 74] width 7 height 7
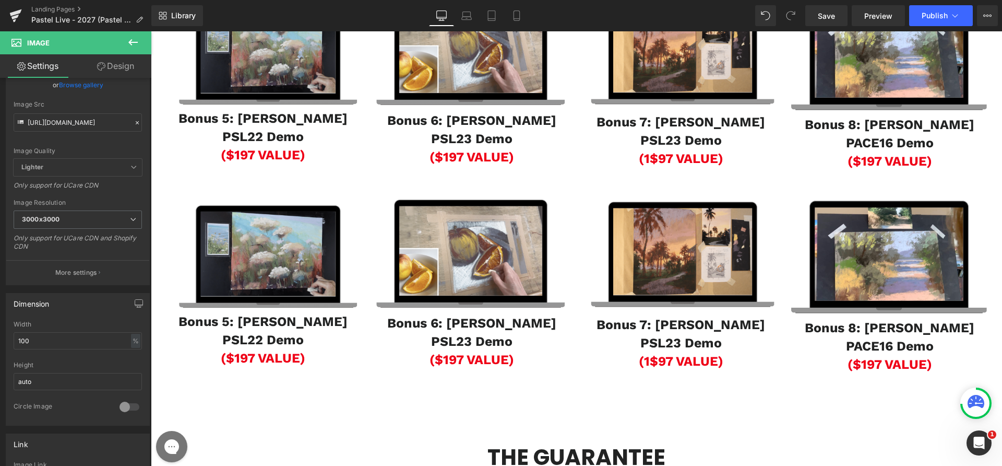
scroll to position [1649, 0]
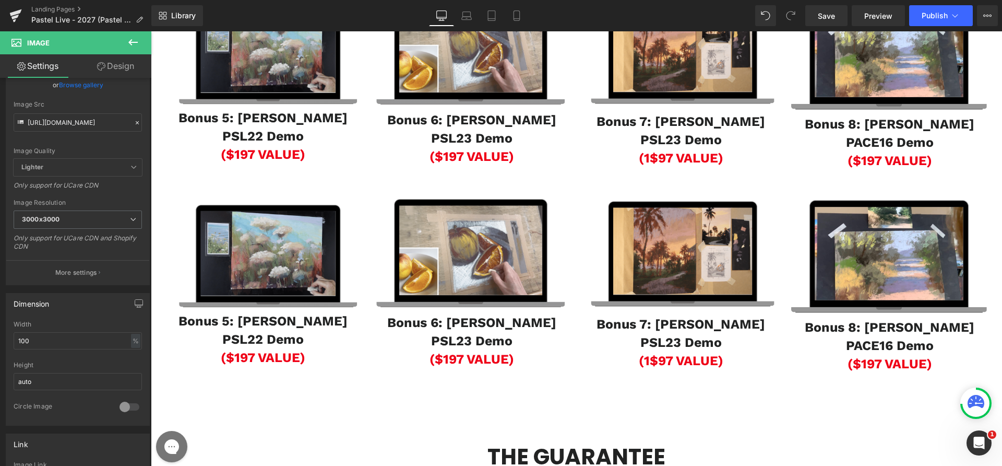
click at [191, 348] on h1 "Bonus 5: [PERSON_NAME] PSL22 Demo" at bounding box center [263, 330] width 209 height 37
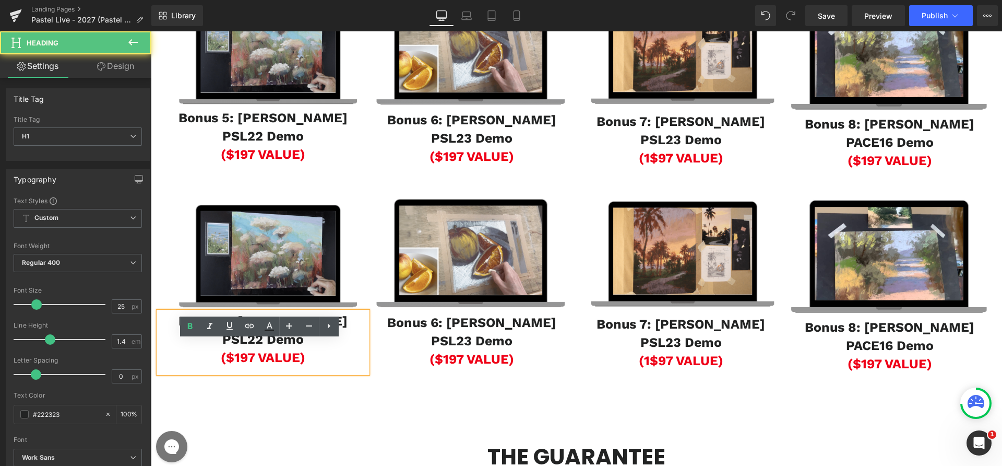
click at [191, 348] on h1 "Bonus 5: [PERSON_NAME] PSL22 Demo" at bounding box center [263, 330] width 209 height 37
drag, startPoint x: 181, startPoint y: 350, endPoint x: 192, endPoint y: 347, distance: 11.3
click at [192, 347] on b "Bonus 5: [PERSON_NAME] PSL22 Demo" at bounding box center [263, 329] width 169 height 33
drag, startPoint x: 192, startPoint y: 347, endPoint x: 327, endPoint y: 357, distance: 135.6
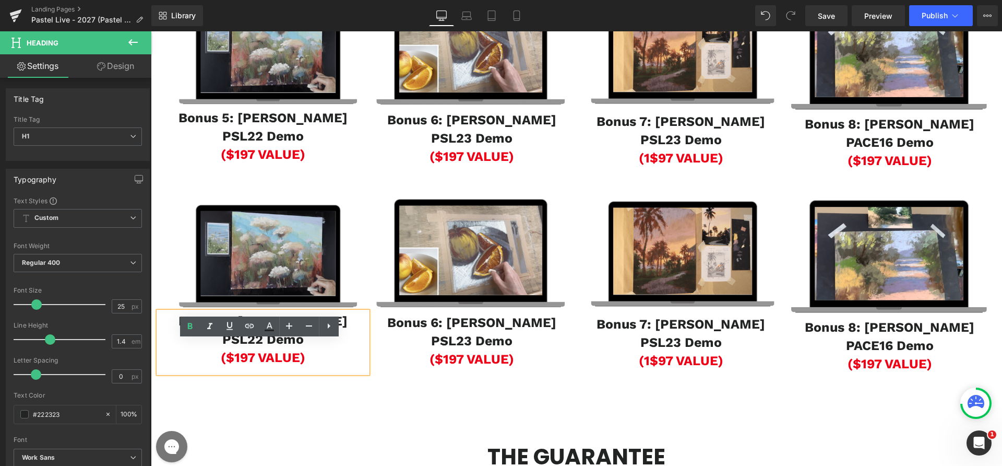
click at [327, 347] on b "Bonus 5: [PERSON_NAME] PSL22 Demo" at bounding box center [263, 329] width 169 height 33
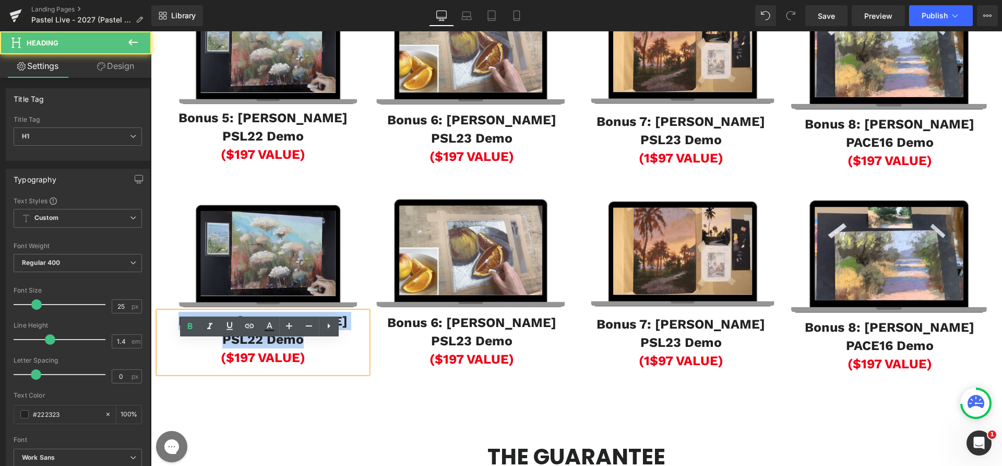
drag, startPoint x: 289, startPoint y: 369, endPoint x: 156, endPoint y: 358, distance: 133.6
click at [159, 348] on h1 "Bonus 5: [PERSON_NAME] PSL22 Demo" at bounding box center [263, 330] width 209 height 37
paste div
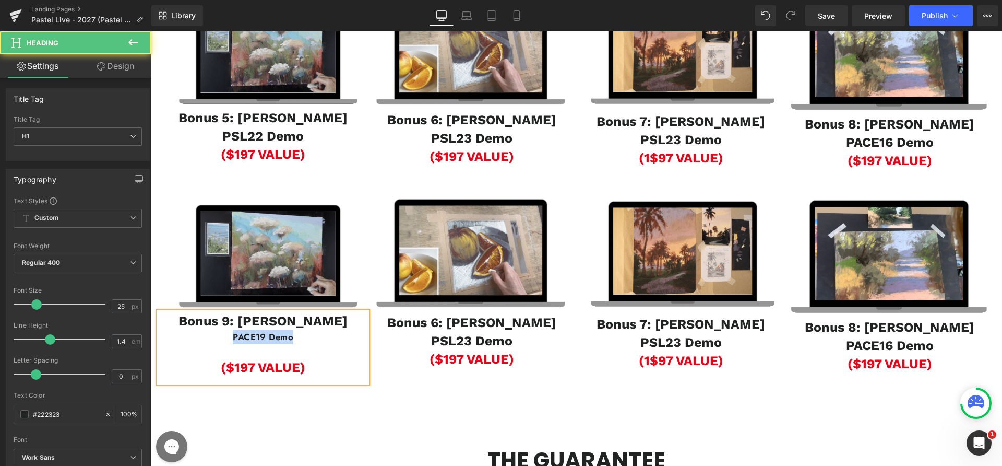
drag, startPoint x: 300, startPoint y: 365, endPoint x: 172, endPoint y: 361, distance: 128.0
click at [172, 344] on div "PACE19 Demo" at bounding box center [263, 337] width 209 height 14
copy b "PACE19 Demo"
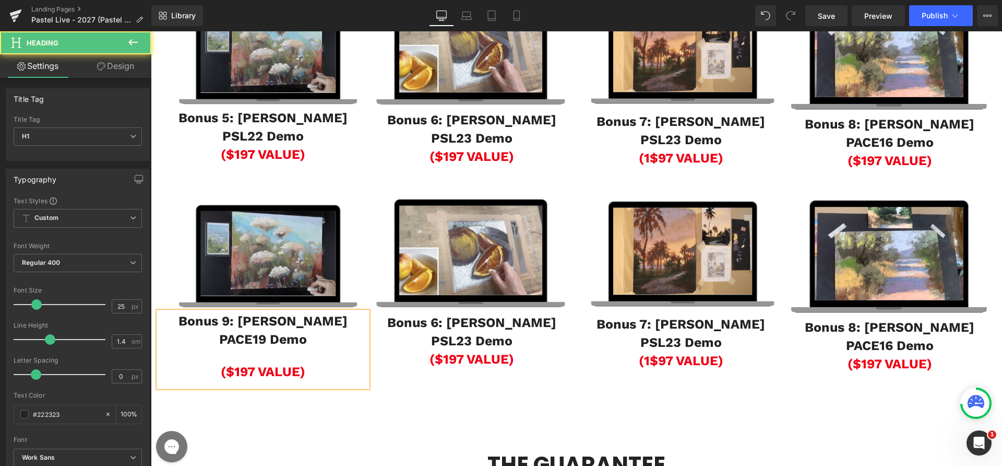
click at [239, 362] on div at bounding box center [263, 355] width 209 height 14
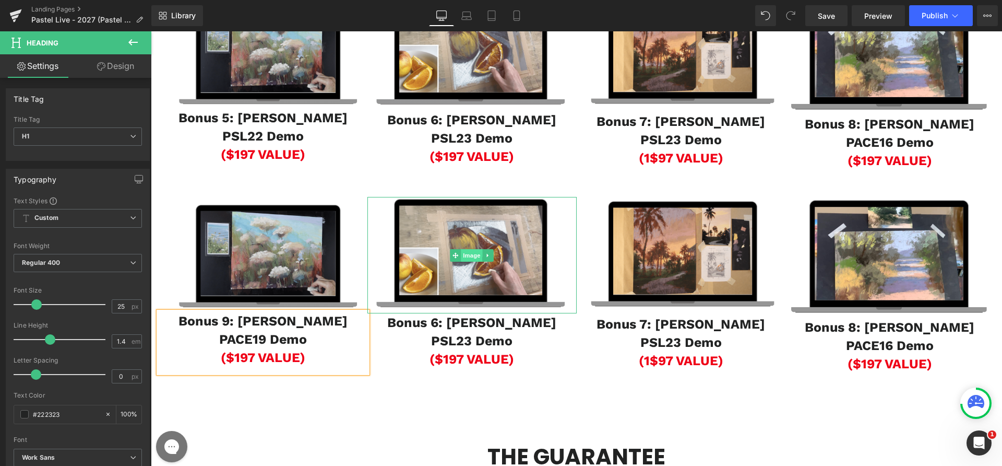
click at [462, 262] on span "Image" at bounding box center [473, 255] width 22 height 13
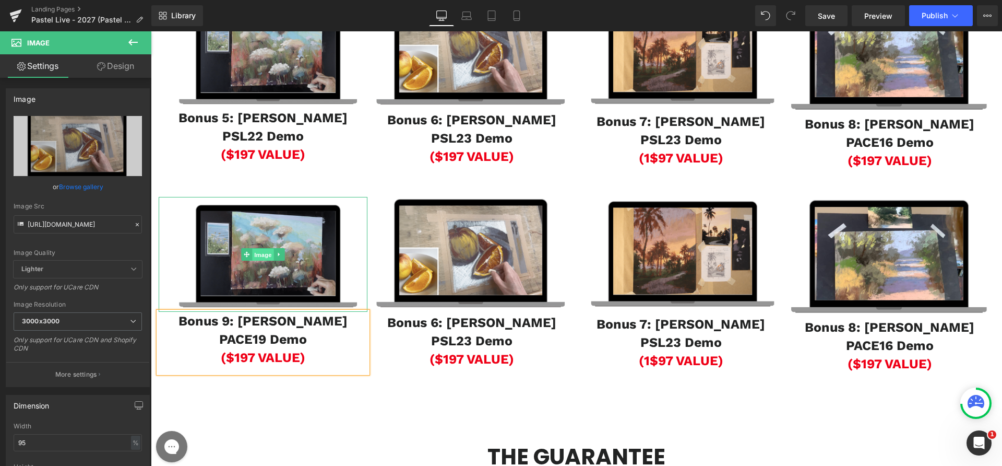
click at [264, 261] on span "Image" at bounding box center [263, 255] width 22 height 13
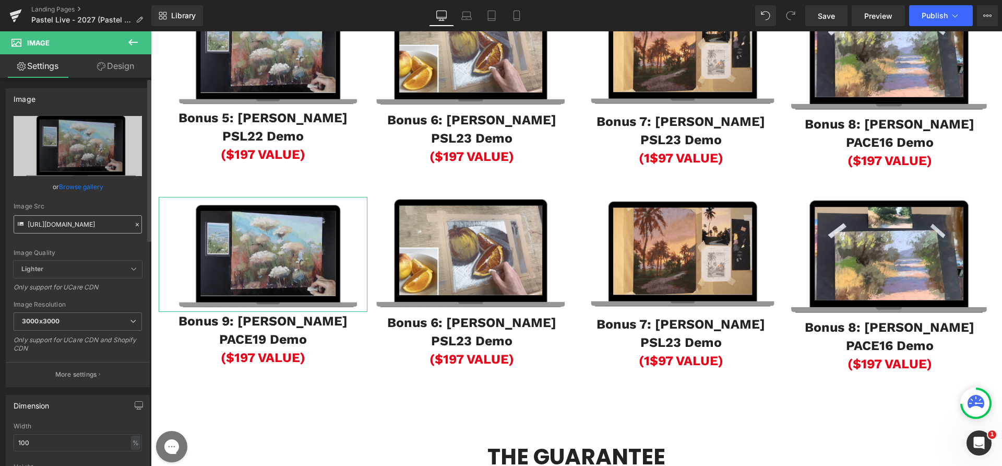
click at [74, 232] on input "[URL][DOMAIN_NAME]" at bounding box center [78, 224] width 128 height 18
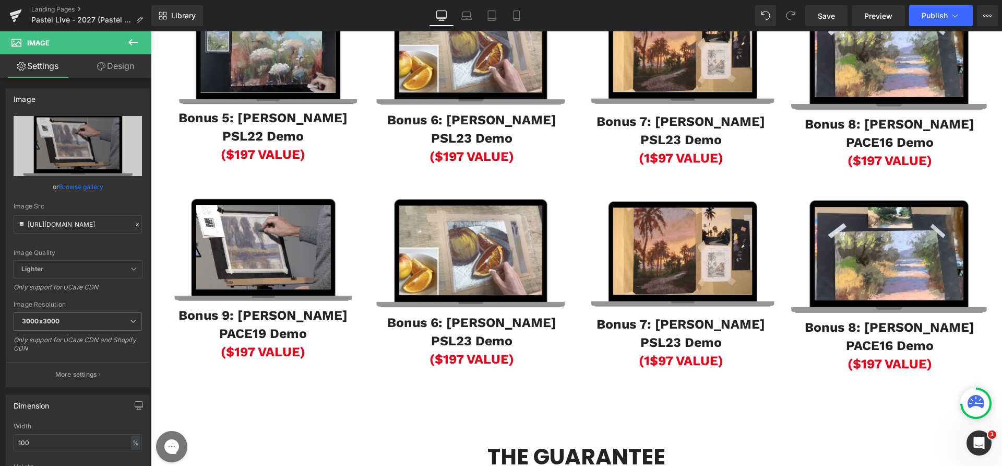
type input "[URL][DOMAIN_NAME]"
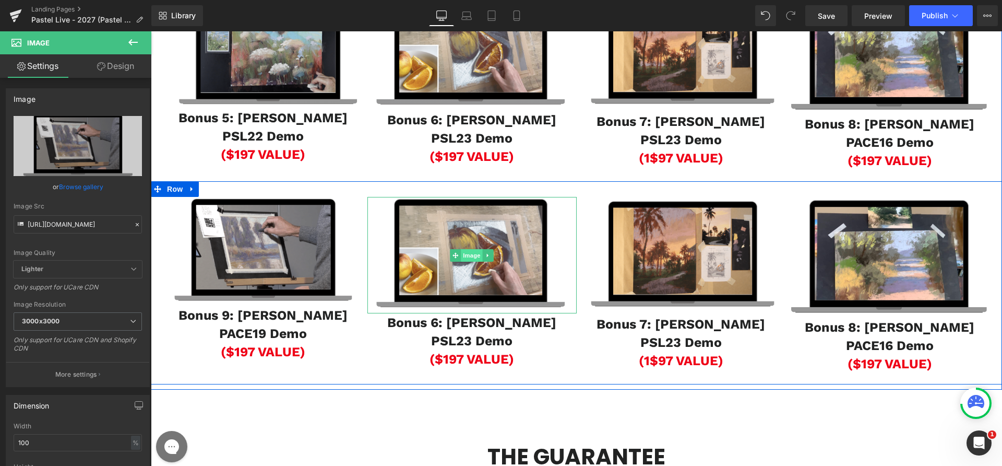
click at [471, 262] on span "Image" at bounding box center [473, 255] width 22 height 13
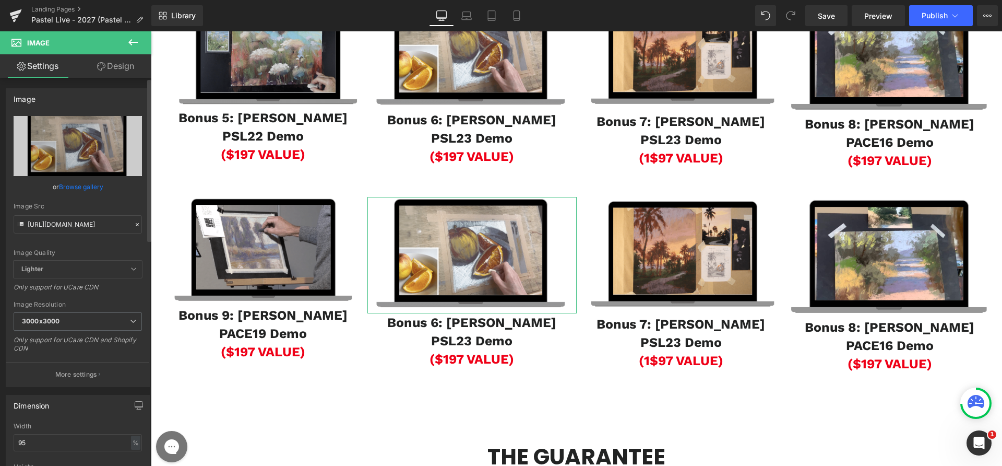
click at [42, 213] on div "Image Src [URL][DOMAIN_NAME]" at bounding box center [78, 218] width 128 height 31
click at [46, 220] on input "[URL][DOMAIN_NAME]" at bounding box center [78, 224] width 128 height 18
paste input "Bonus 10: [PERSON_NAME] PACE22 Demo"
type input "[URL][DOMAIN_NAME]"
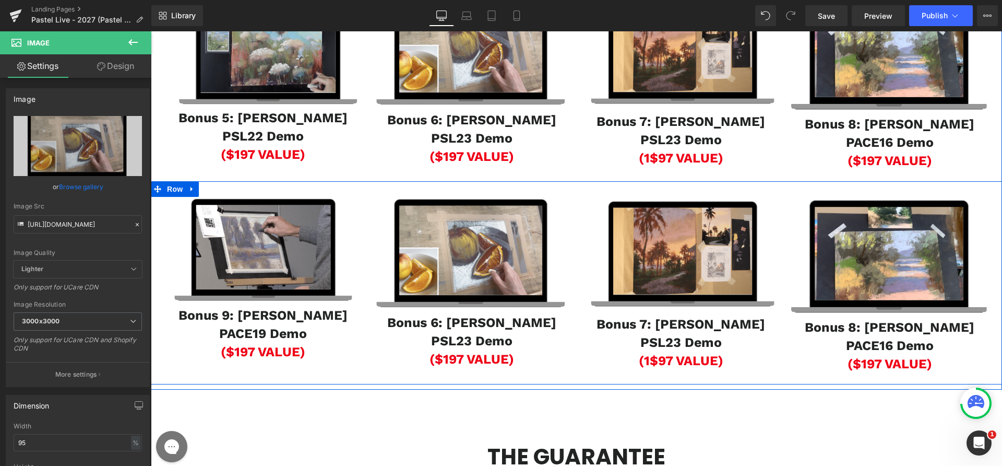
click at [461, 348] on b "Bonus 6: [PERSON_NAME] PSL23 Demo" at bounding box center [471, 331] width 169 height 33
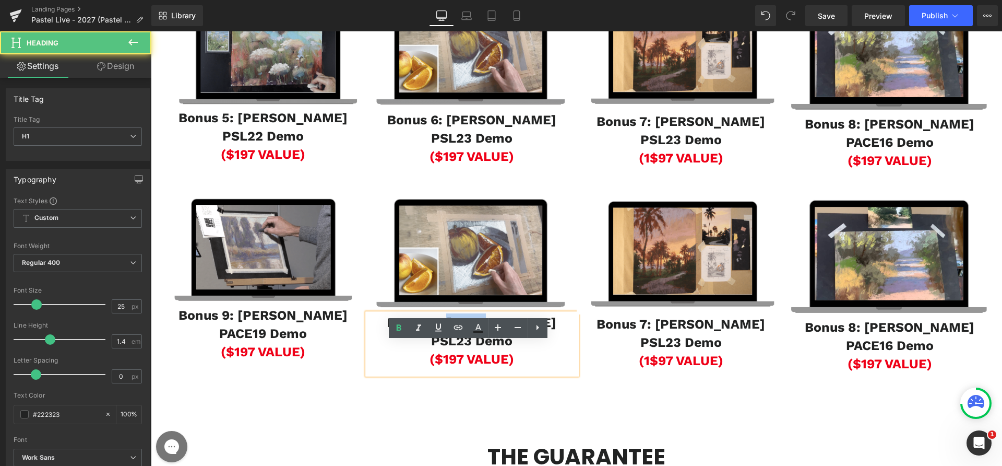
click at [461, 348] on b "Bonus 6: [PERSON_NAME] PSL23 Demo" at bounding box center [471, 331] width 169 height 33
click at [495, 348] on b "Bonus 6: [PERSON_NAME] PSL23 Demo" at bounding box center [471, 331] width 169 height 33
drag, startPoint x: 466, startPoint y: 364, endPoint x: 352, endPoint y: 351, distance: 114.6
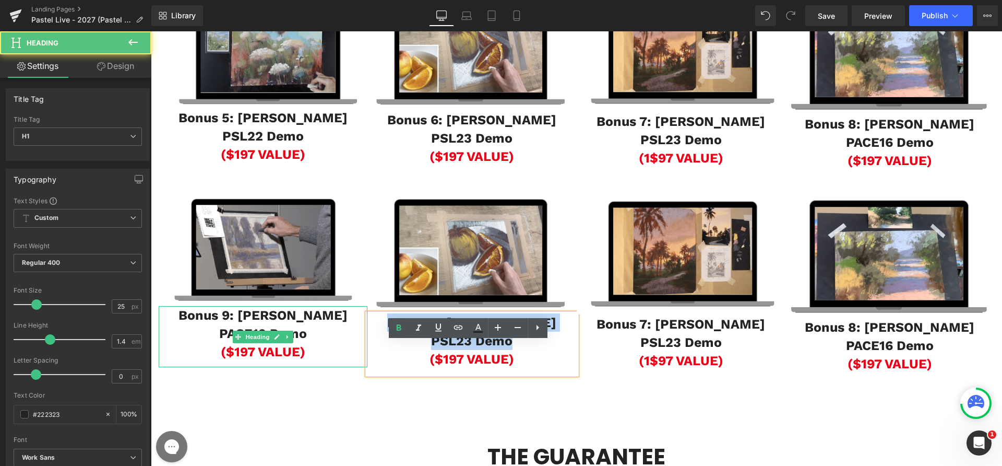
click at [352, 351] on div "Image Bonus 9: [PERSON_NAME] PACE19 Demo ($197 VALUE) Heading Image Bonus 6: [P…" at bounding box center [577, 282] width 852 height 203
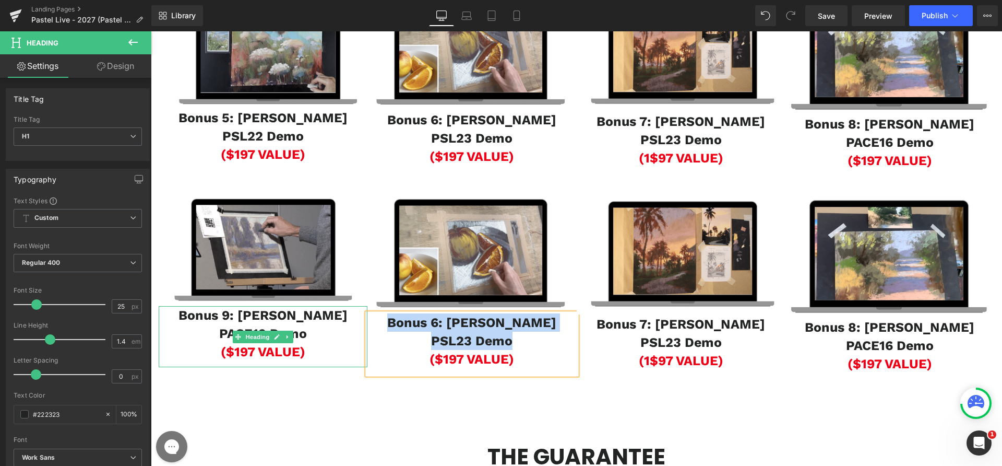
paste div
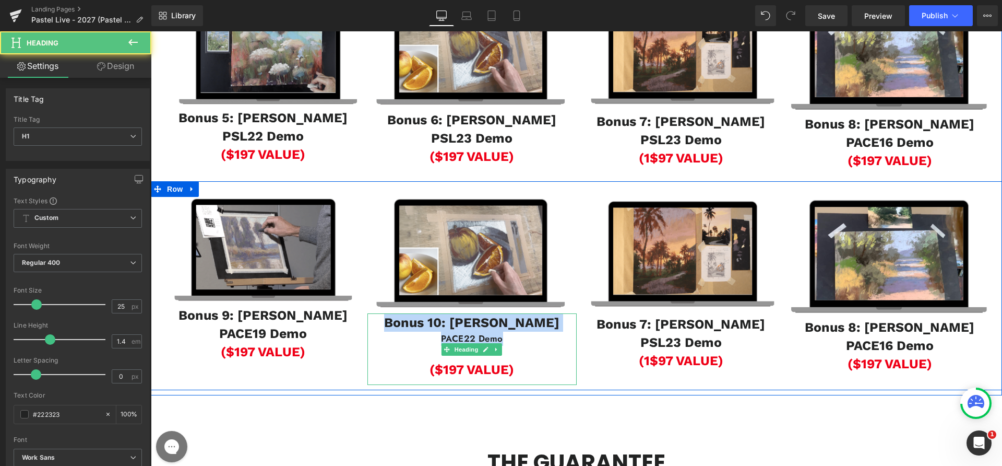
drag, startPoint x: 516, startPoint y: 368, endPoint x: 376, endPoint y: 359, distance: 140.2
click at [376, 359] on div "Bonus 10: [PERSON_NAME] PACE22 Demo ($197 VALUE)" at bounding box center [472, 348] width 209 height 71
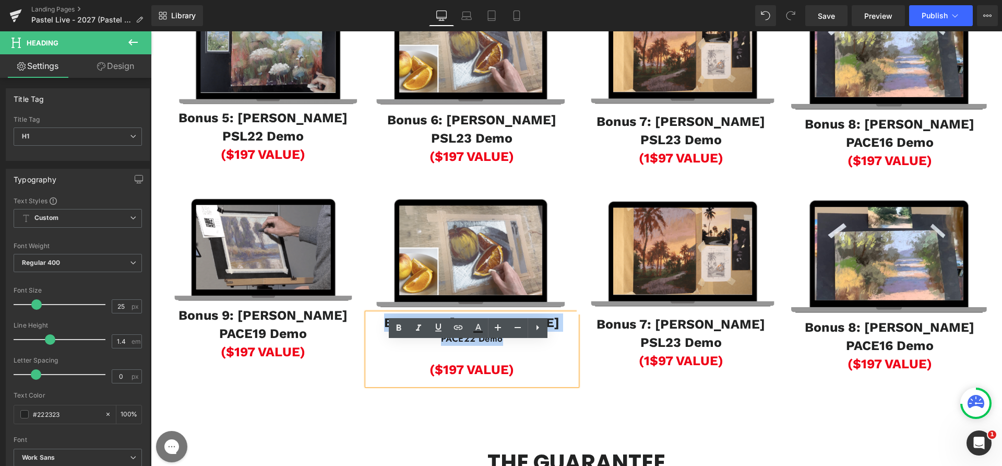
click at [520, 346] on div "PACE22 Demo" at bounding box center [472, 339] width 209 height 14
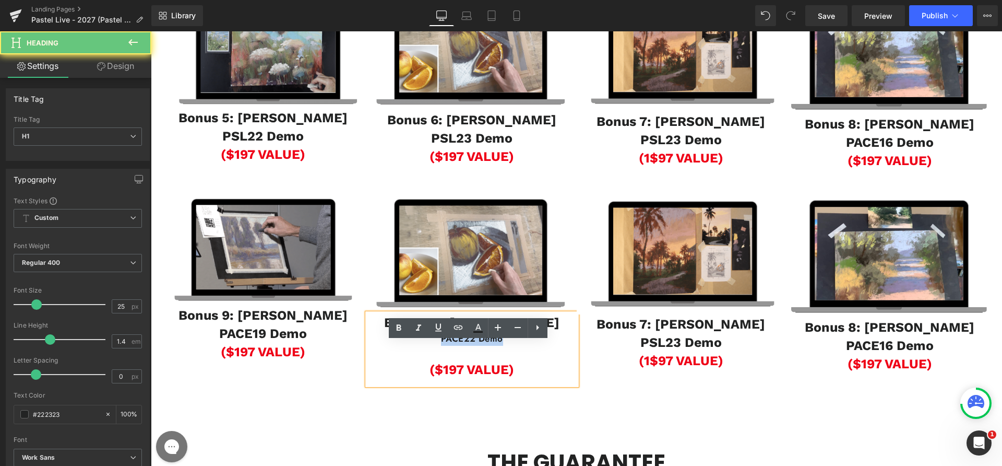
drag, startPoint x: 512, startPoint y: 369, endPoint x: 410, endPoint y: 369, distance: 101.8
click at [410, 346] on div "PACE22 Demo" at bounding box center [472, 339] width 209 height 14
copy b "PACE22 Demo"
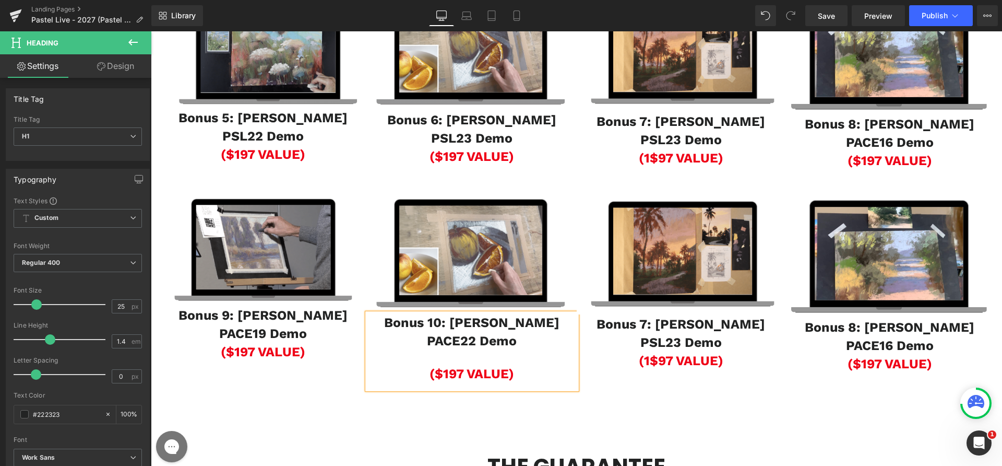
click at [449, 364] on div at bounding box center [472, 357] width 209 height 14
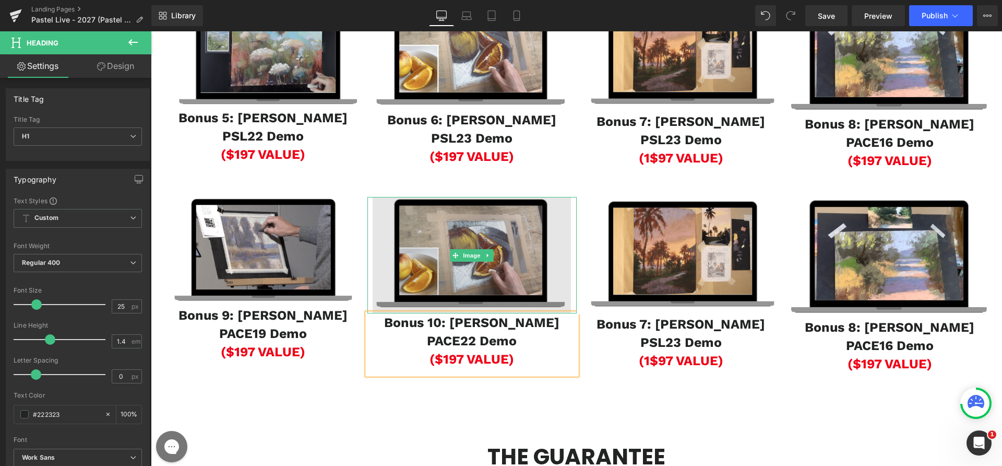
click at [463, 277] on img at bounding box center [472, 255] width 198 height 116
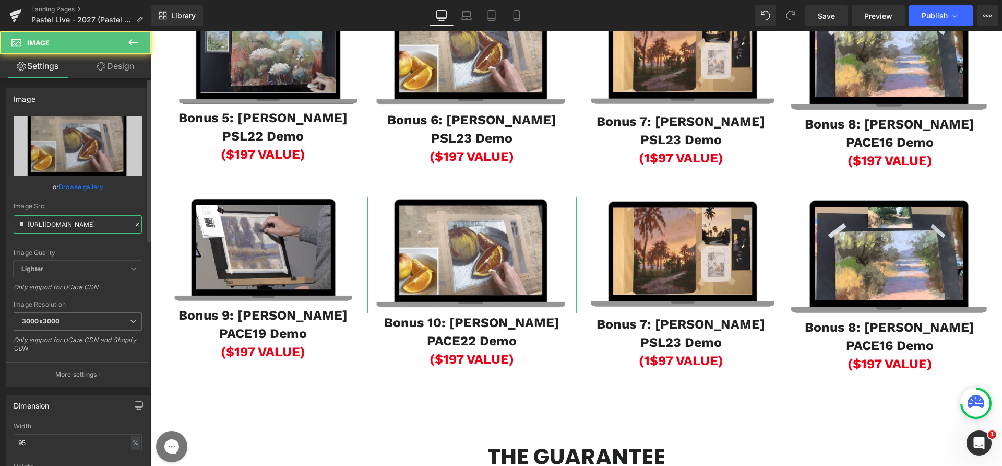
drag, startPoint x: 91, startPoint y: 228, endPoint x: 638, endPoint y: 309, distance: 552.6
click at [91, 228] on input "[URL][DOMAIN_NAME]" at bounding box center [78, 224] width 128 height 18
paste input "8.06"
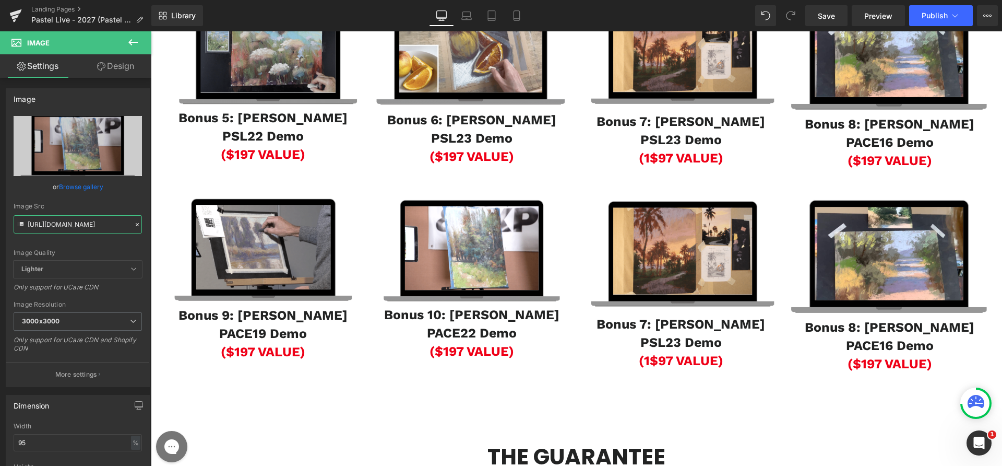
type input "[URL][DOMAIN_NAME]"
click at [689, 350] on b "PSL23 Demo" at bounding box center [681, 342] width 81 height 15
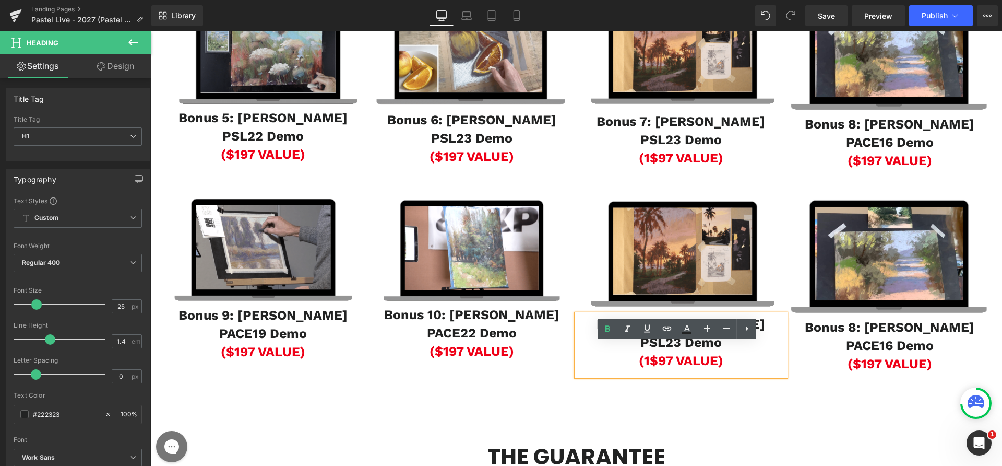
drag, startPoint x: 717, startPoint y: 371, endPoint x: 576, endPoint y: 357, distance: 141.7
click at [577, 357] on div "Bonus 7: [PERSON_NAME] PSL23 Demo (1$97 VALUE)" at bounding box center [681, 345] width 209 height 62
paste div
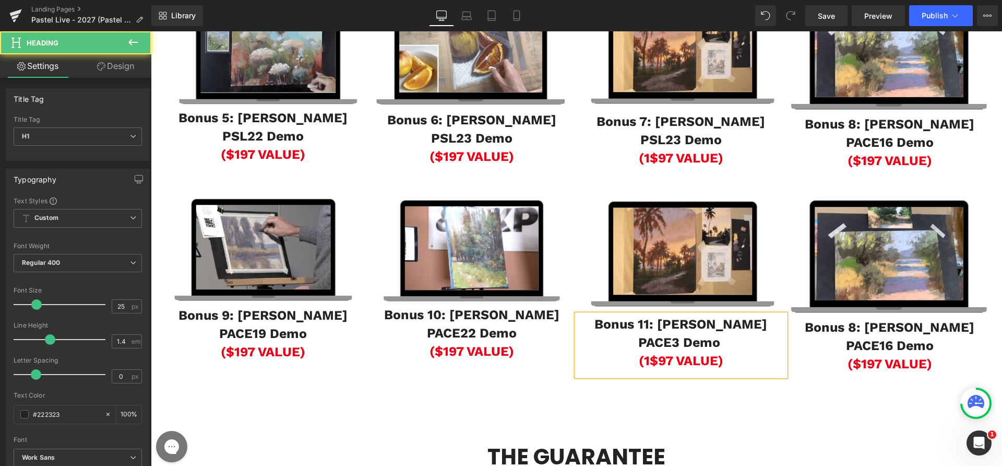
click at [669, 350] on b "PACE3 Demo" at bounding box center [680, 342] width 82 height 15
click at [655, 368] on span "(1$97 VALUE)" at bounding box center [681, 360] width 85 height 15
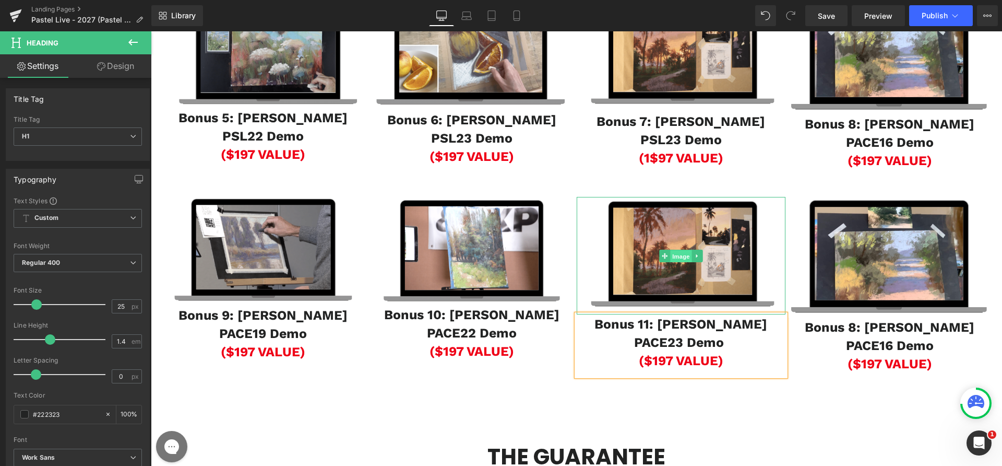
click at [682, 263] on span "Image" at bounding box center [681, 256] width 22 height 13
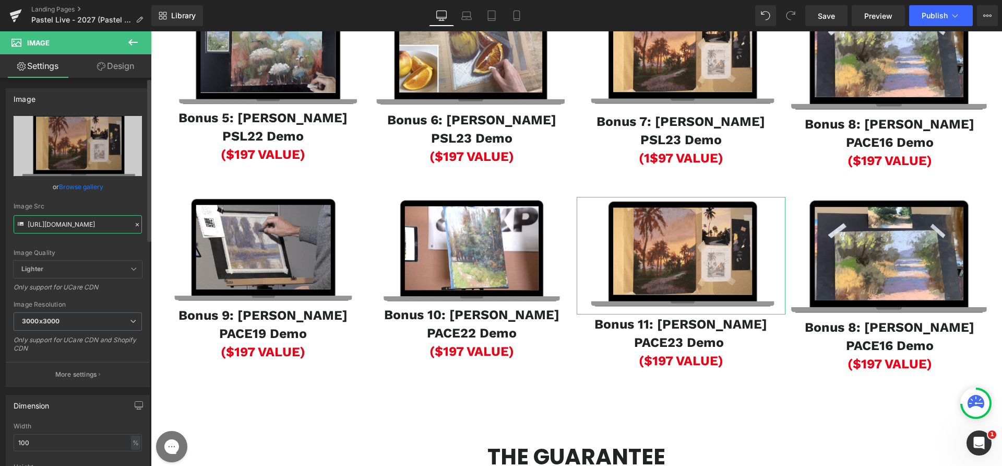
click at [72, 225] on input "[URL][DOMAIN_NAME]" at bounding box center [78, 224] width 128 height 18
paste input "8.53"
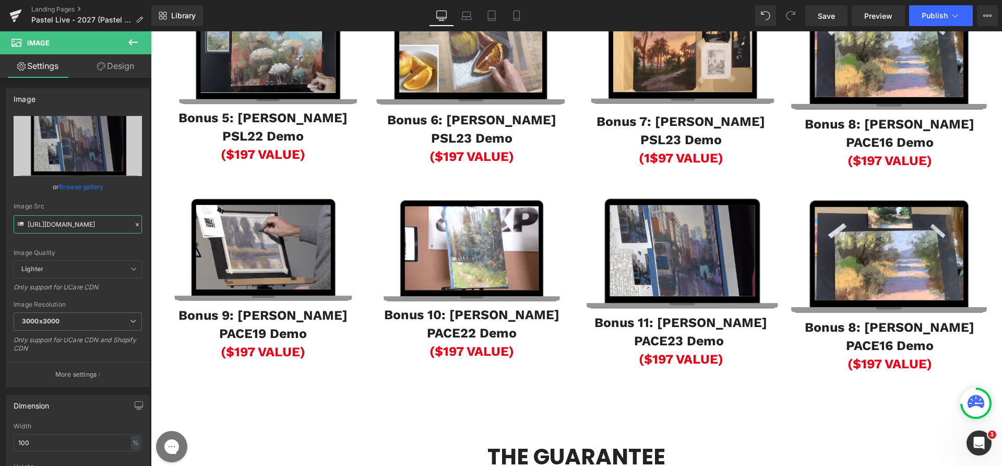
type input "[URL][DOMAIN_NAME]"
click at [808, 353] on b "Bonus 8: [PERSON_NAME] PACE16 Demo" at bounding box center [890, 336] width 170 height 33
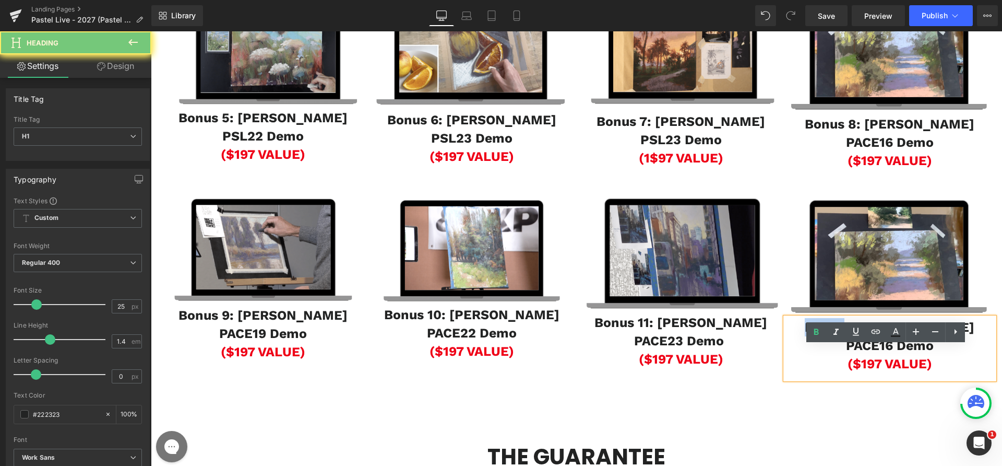
click at [811, 353] on b "Bonus 8: [PERSON_NAME] PACE16 Demo" at bounding box center [890, 336] width 170 height 33
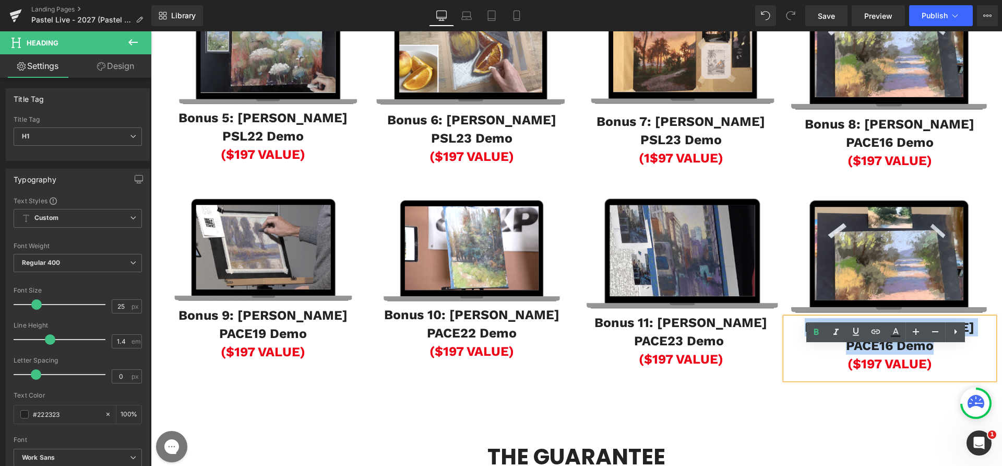
drag, startPoint x: 810, startPoint y: 356, endPoint x: 928, endPoint y: 369, distance: 118.8
click at [928, 353] on b "Bonus 8: [PERSON_NAME] PACE16 Demo" at bounding box center [890, 336] width 170 height 33
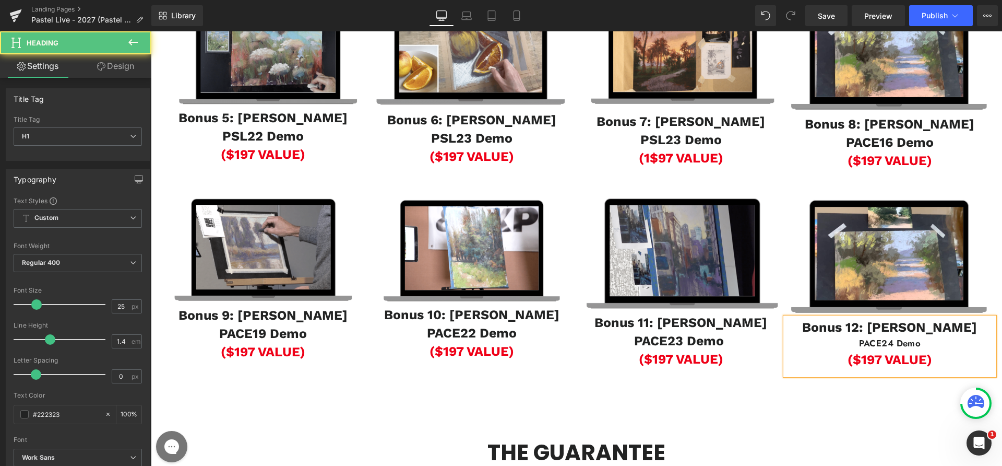
drag, startPoint x: 924, startPoint y: 373, endPoint x: 813, endPoint y: 369, distance: 110.2
click at [813, 350] on div "PACE24 Demo" at bounding box center [890, 343] width 209 height 14
copy b "PACE24 Demo"
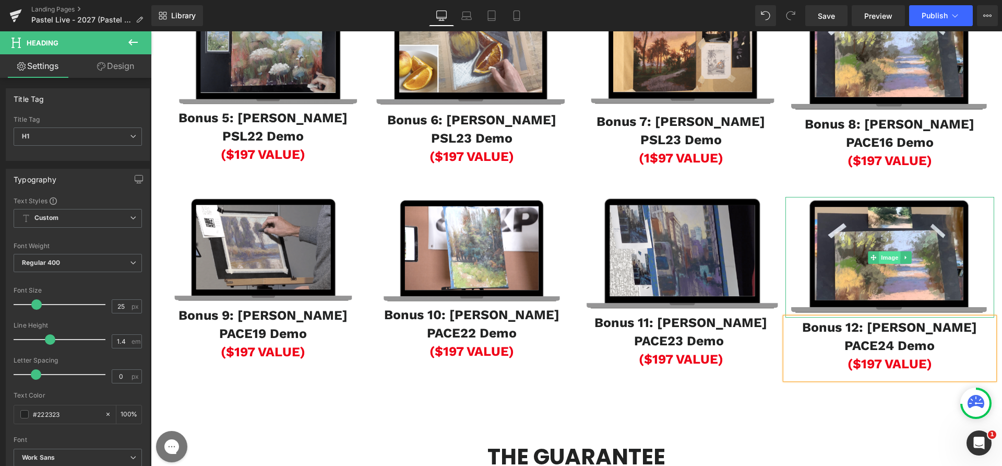
click at [881, 264] on span "Image" at bounding box center [890, 257] width 22 height 13
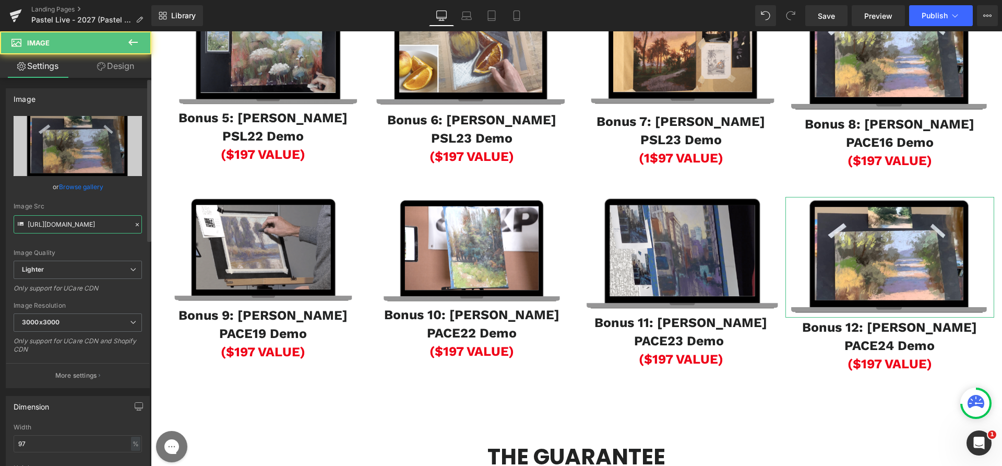
click at [48, 217] on input "[URL][DOMAIN_NAME]" at bounding box center [78, 224] width 128 height 18
paste input "[DOMAIN_NAME][URL]"
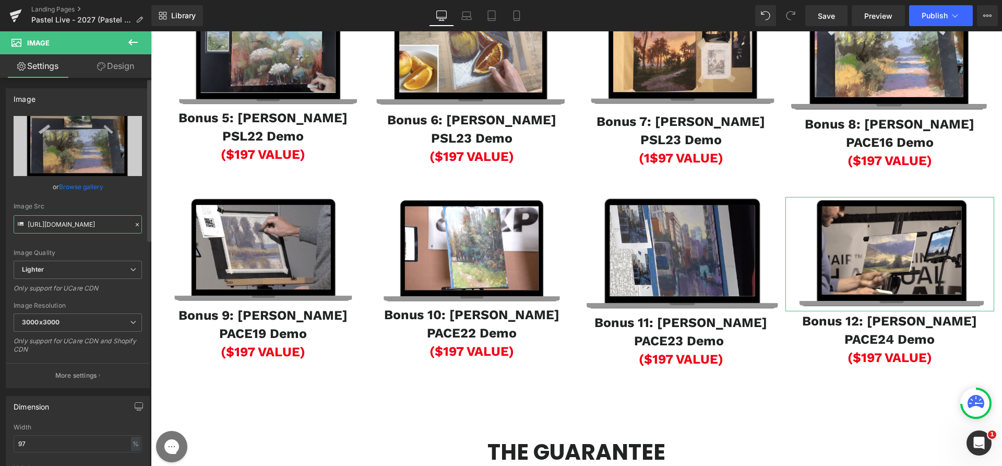
type input "[URL][DOMAIN_NAME]"
click at [70, 209] on div "Image Src" at bounding box center [78, 206] width 128 height 7
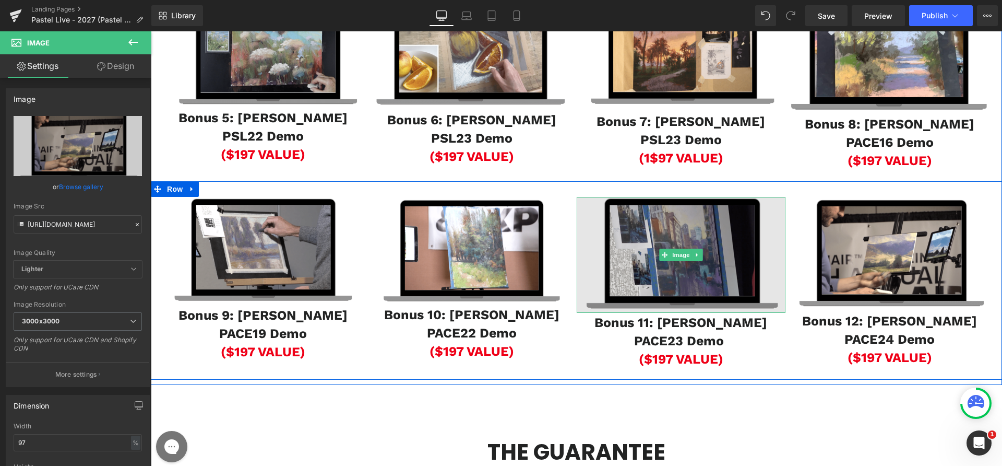
scroll to position [1741, 0]
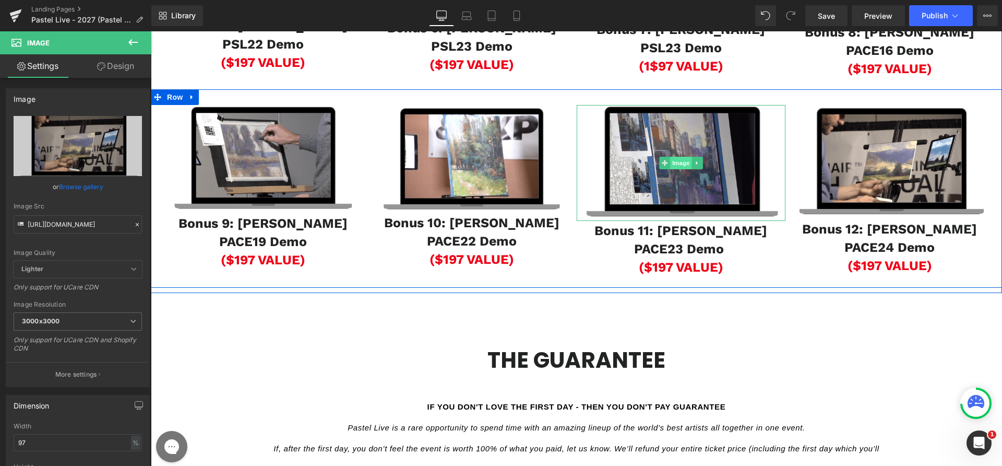
click at [674, 169] on span "Image" at bounding box center [681, 163] width 22 height 13
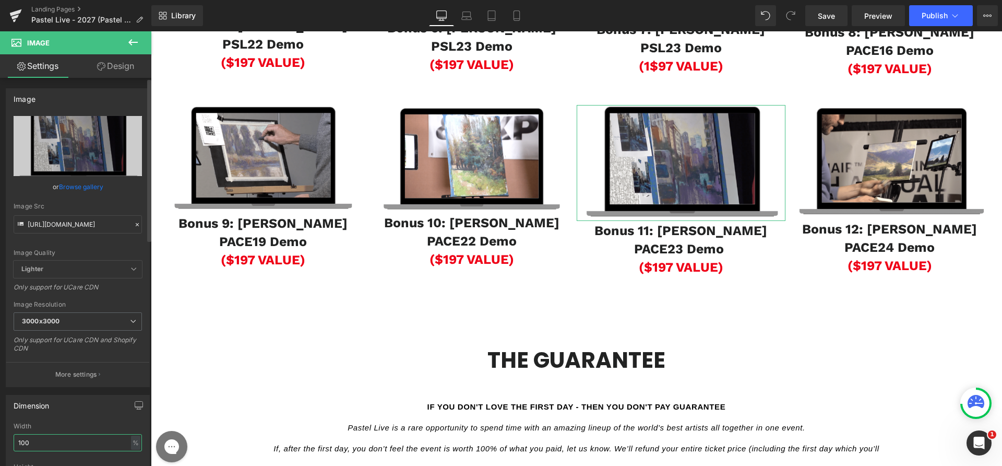
click at [61, 436] on input "100" at bounding box center [78, 442] width 128 height 17
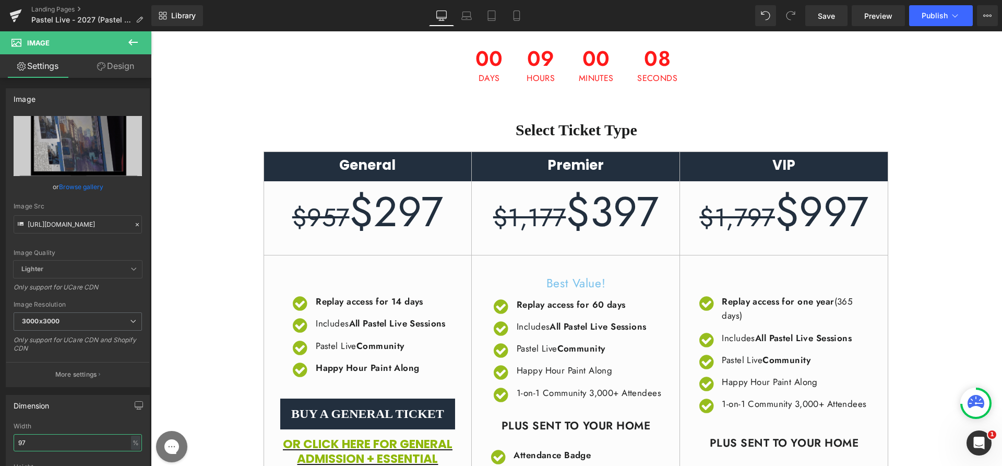
scroll to position [0, 0]
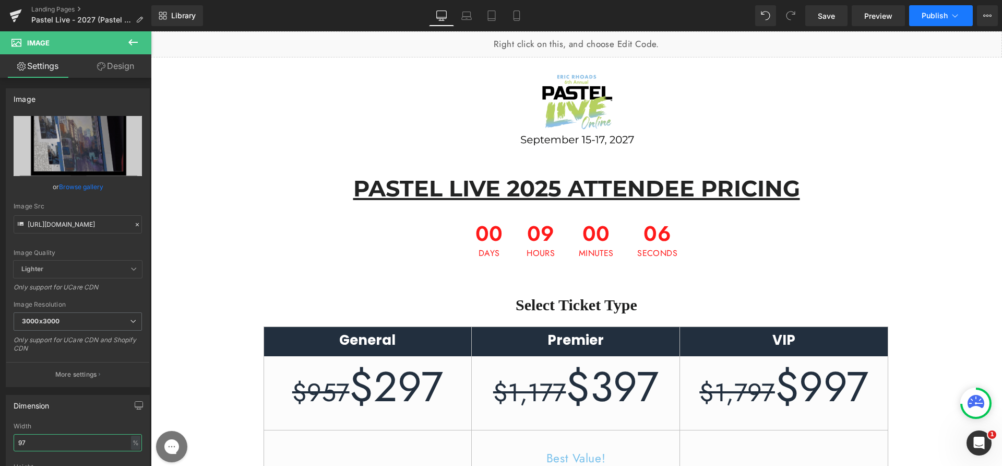
type input "97"
click at [939, 19] on span "Publish" at bounding box center [935, 15] width 26 height 8
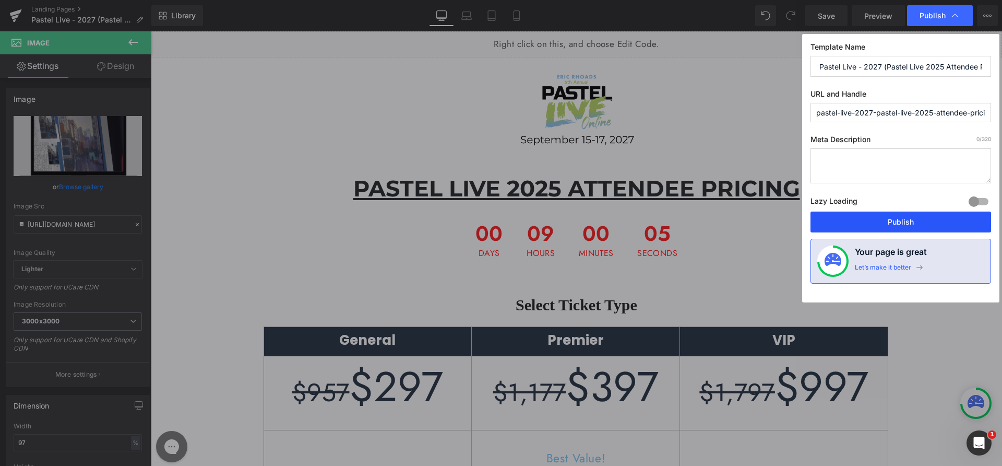
click at [894, 223] on button "Publish" at bounding box center [901, 221] width 181 height 21
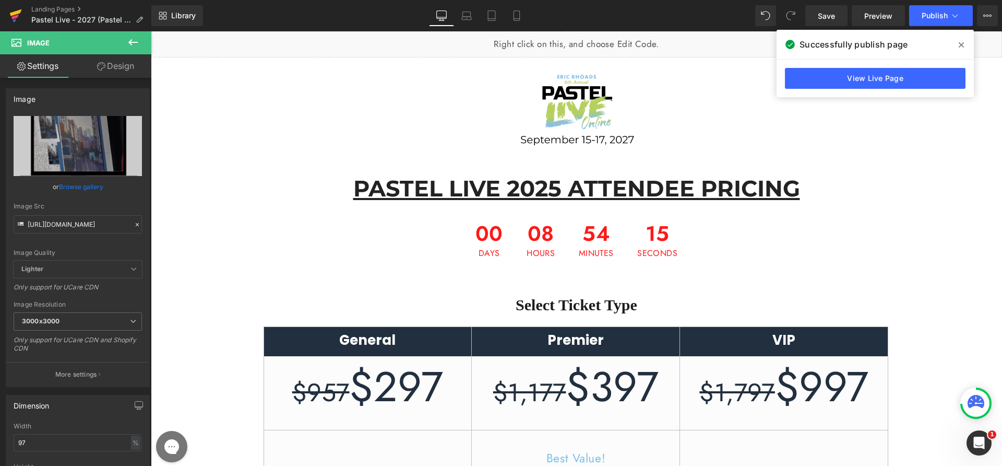
click at [5, 16] on link at bounding box center [15, 15] width 31 height 31
